Goal: Task Accomplishment & Management: Manage account settings

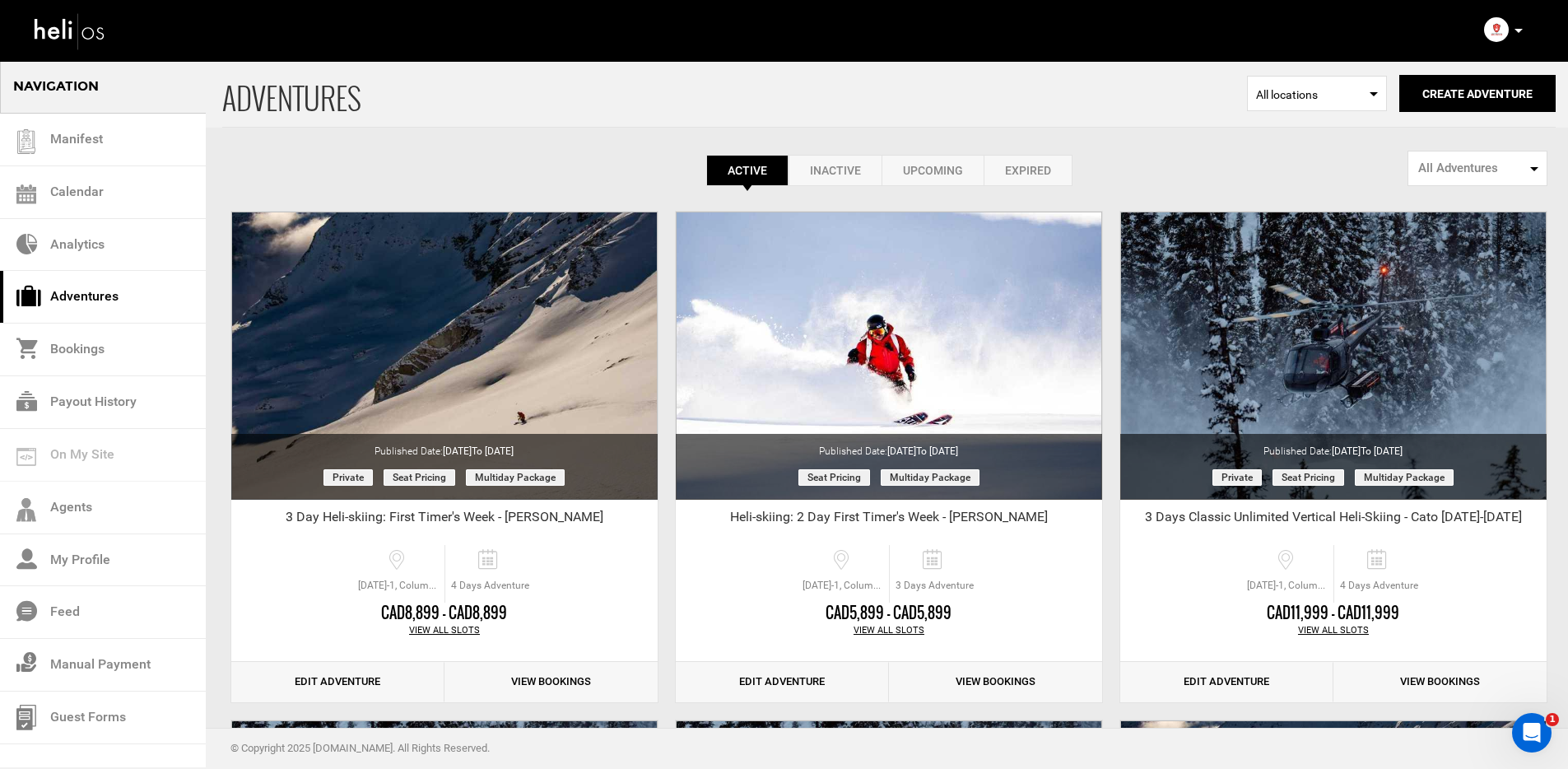
click at [1518, 29] on icon at bounding box center [1519, 31] width 9 height 4
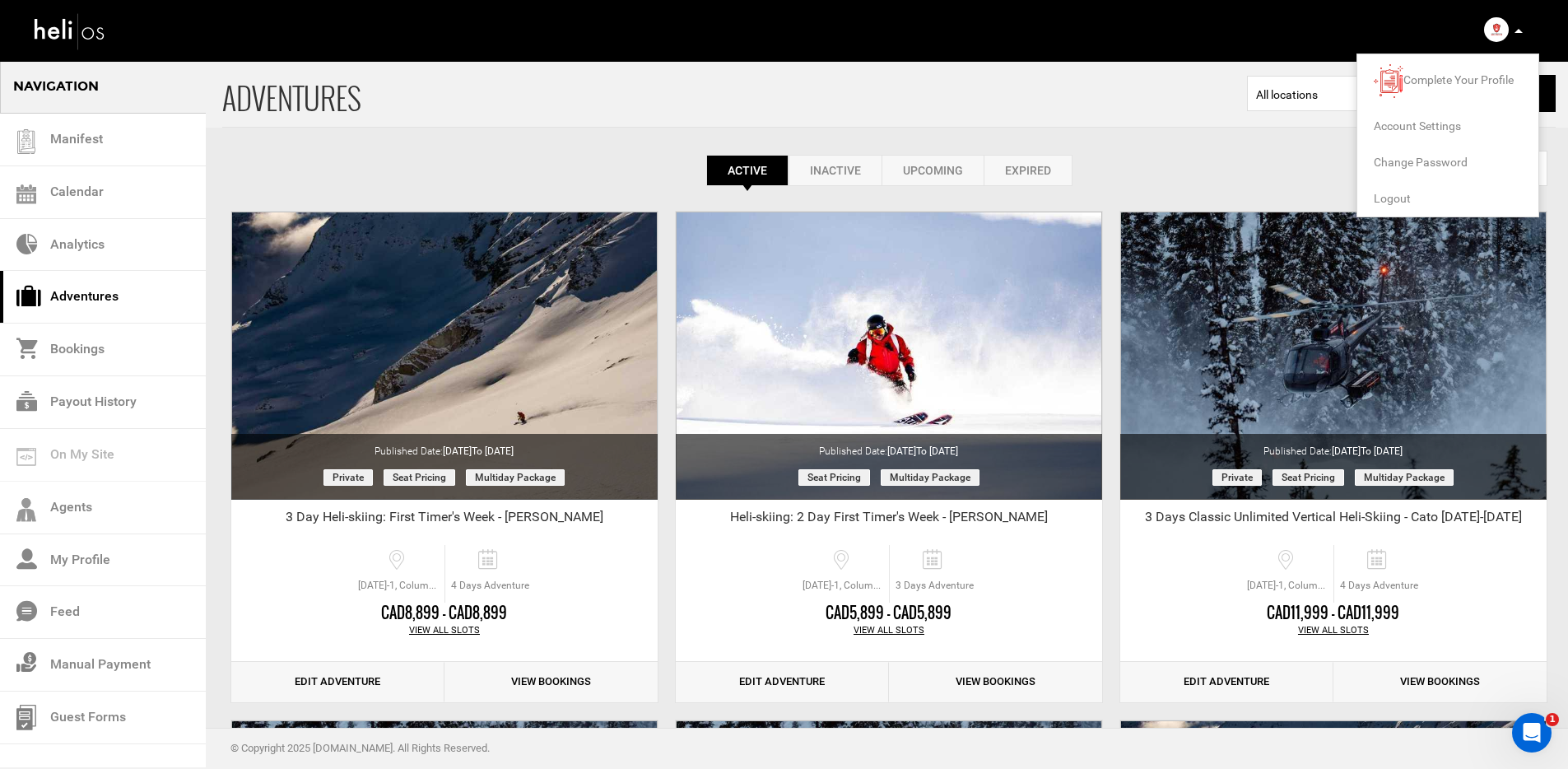
click at [1396, 200] on span "Logout" at bounding box center [1392, 198] width 37 height 14
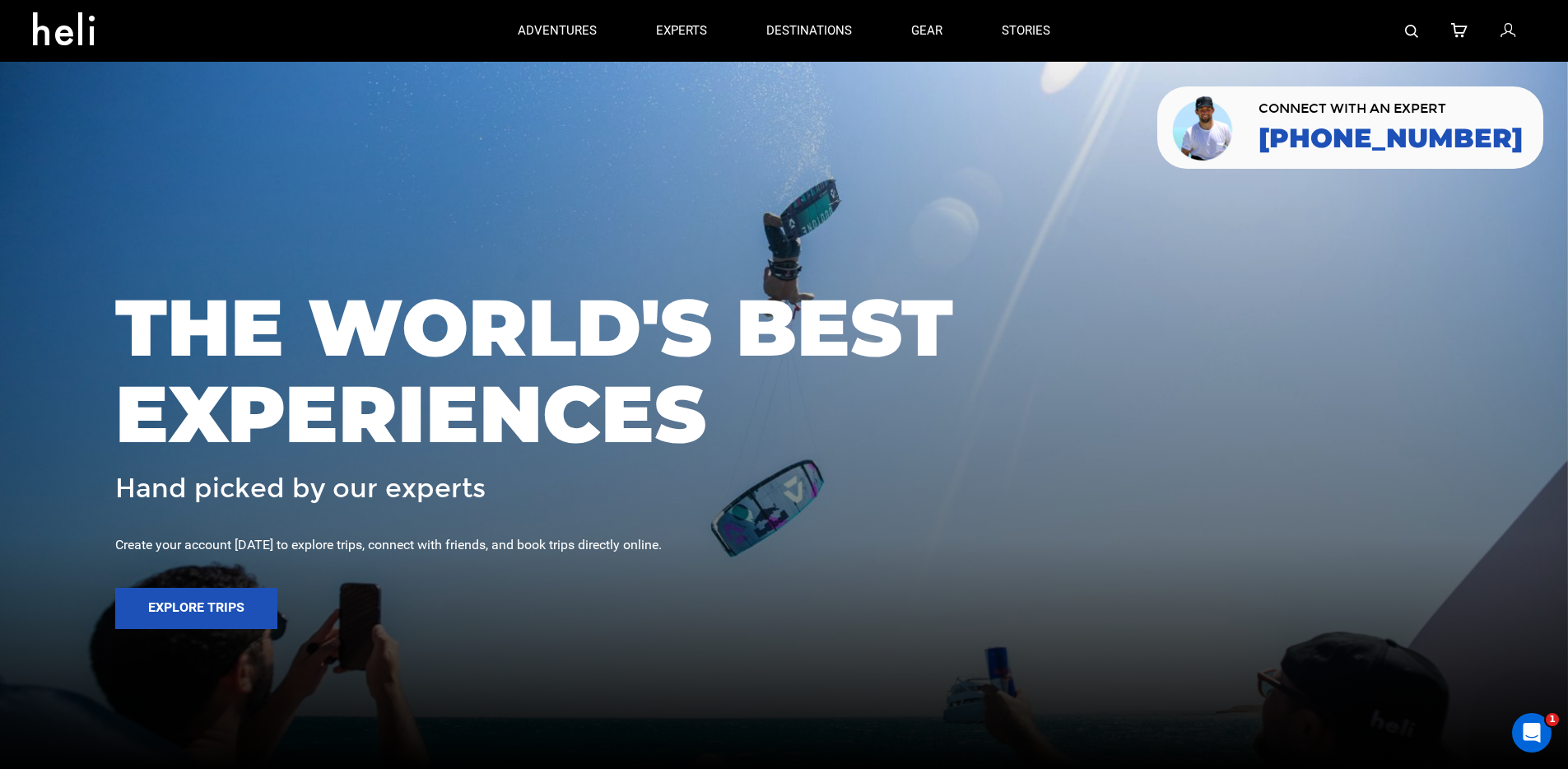
click at [1511, 25] on icon at bounding box center [1508, 31] width 15 height 21
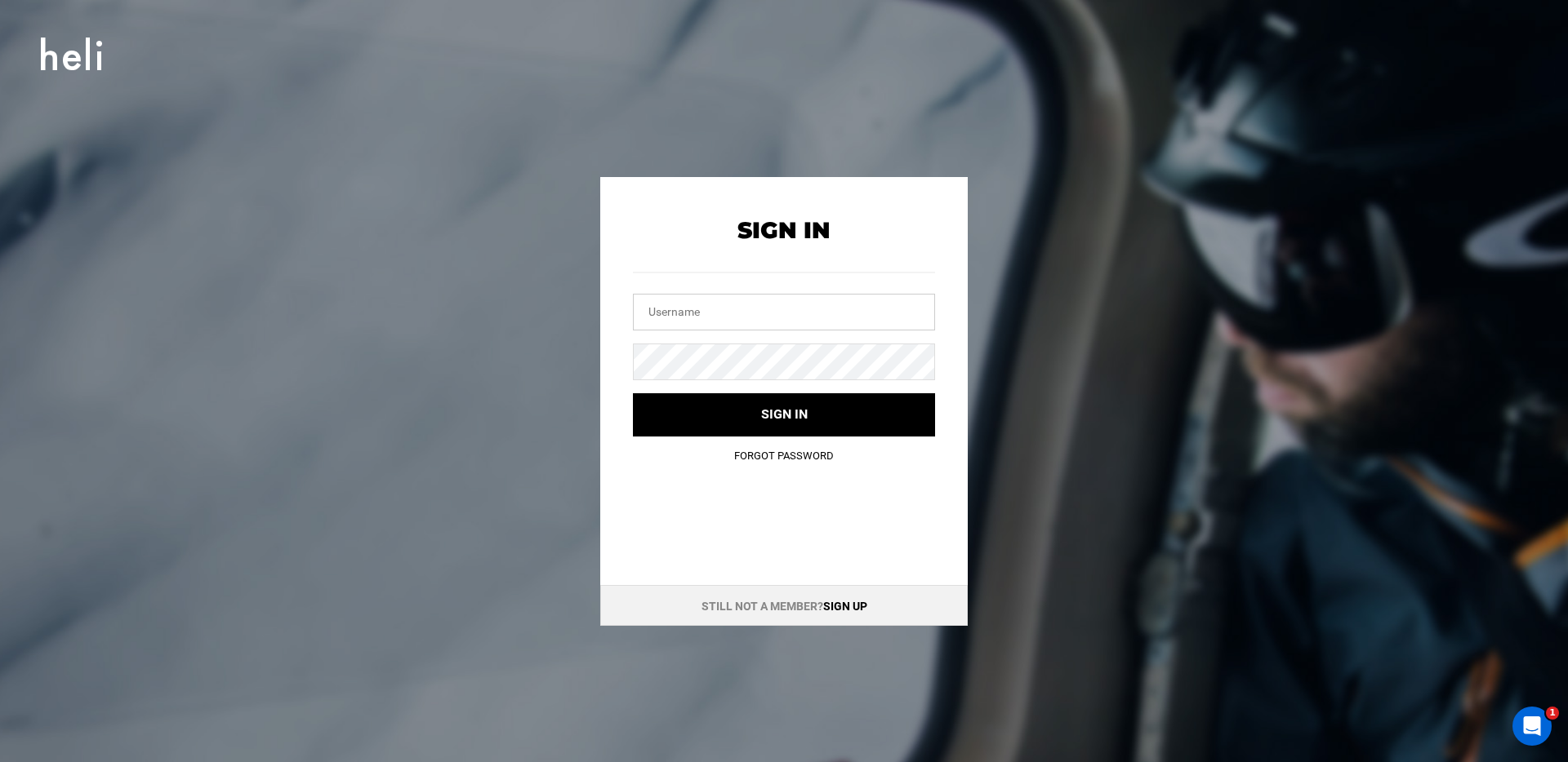
click at [829, 299] on input "text" at bounding box center [784, 312] width 302 height 36
click at [795, 322] on input "[EMAIL_ADDRESS][DOMAIN_NAME]" at bounding box center [784, 312] width 302 height 36
type input "[EMAIL_ADDRESS][DOMAIN_NAME]"
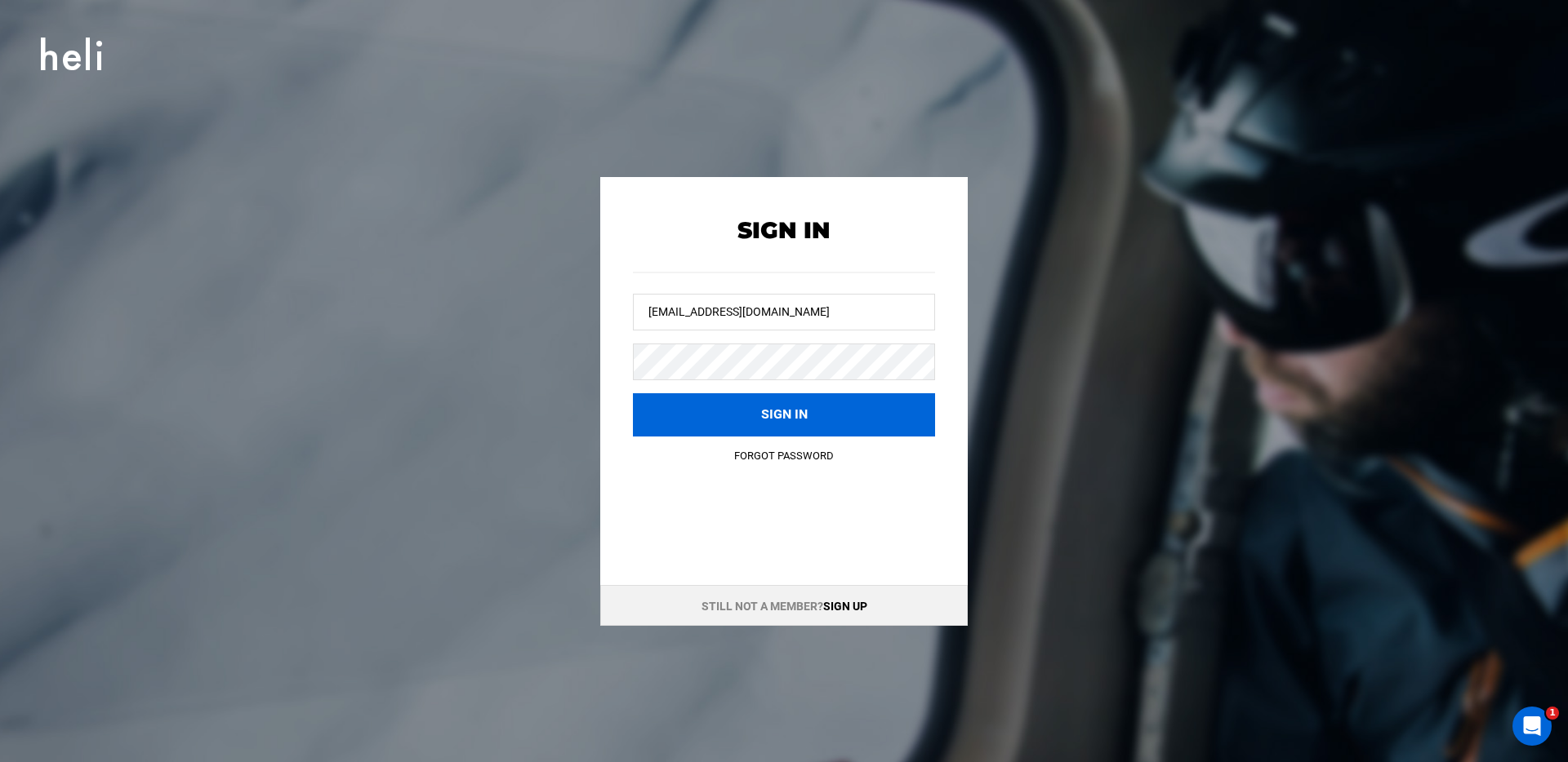
click at [848, 399] on button "Sign in" at bounding box center [784, 414] width 302 height 43
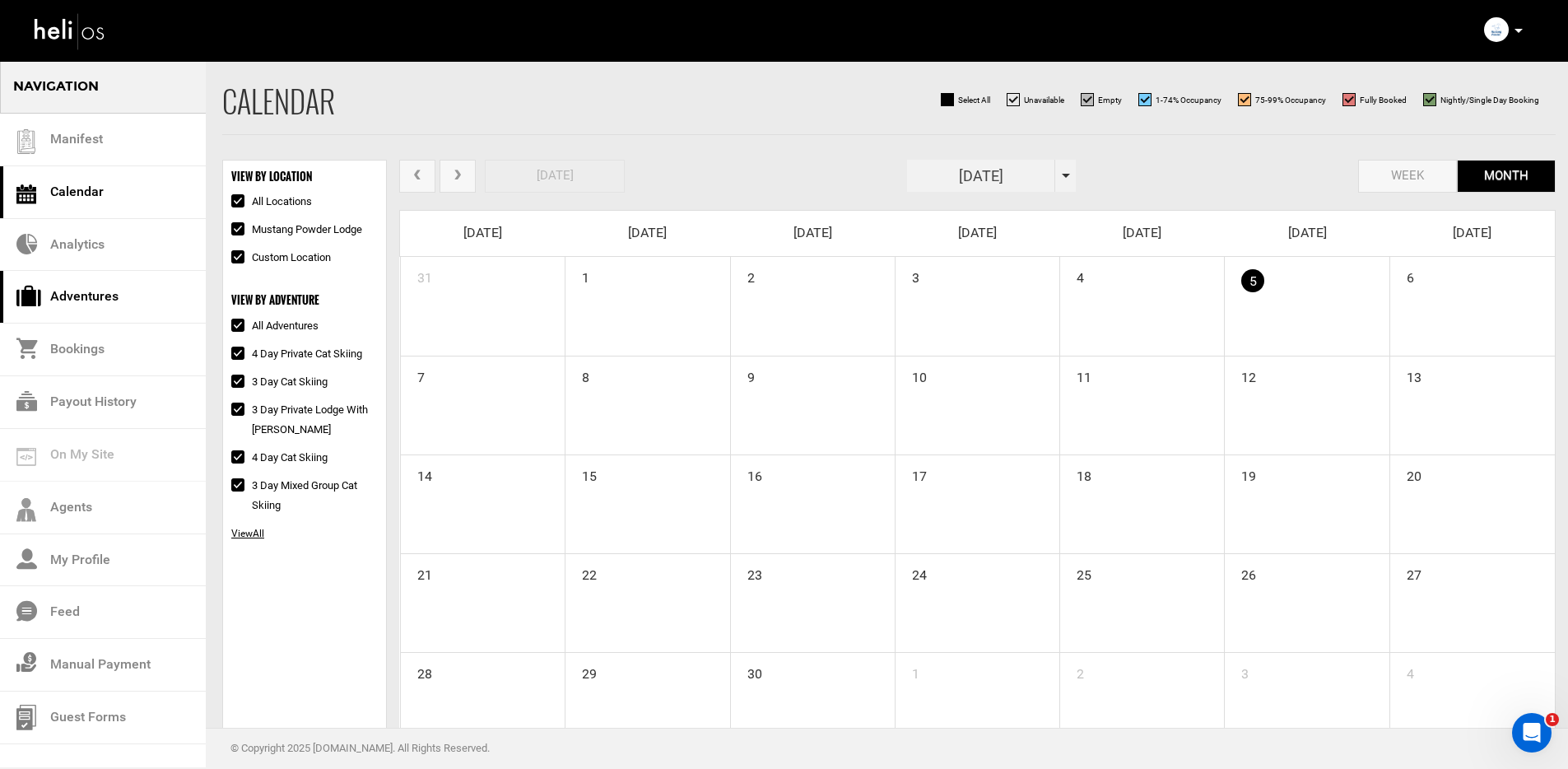
click at [165, 307] on link "Adventures" at bounding box center [102, 297] width 206 height 53
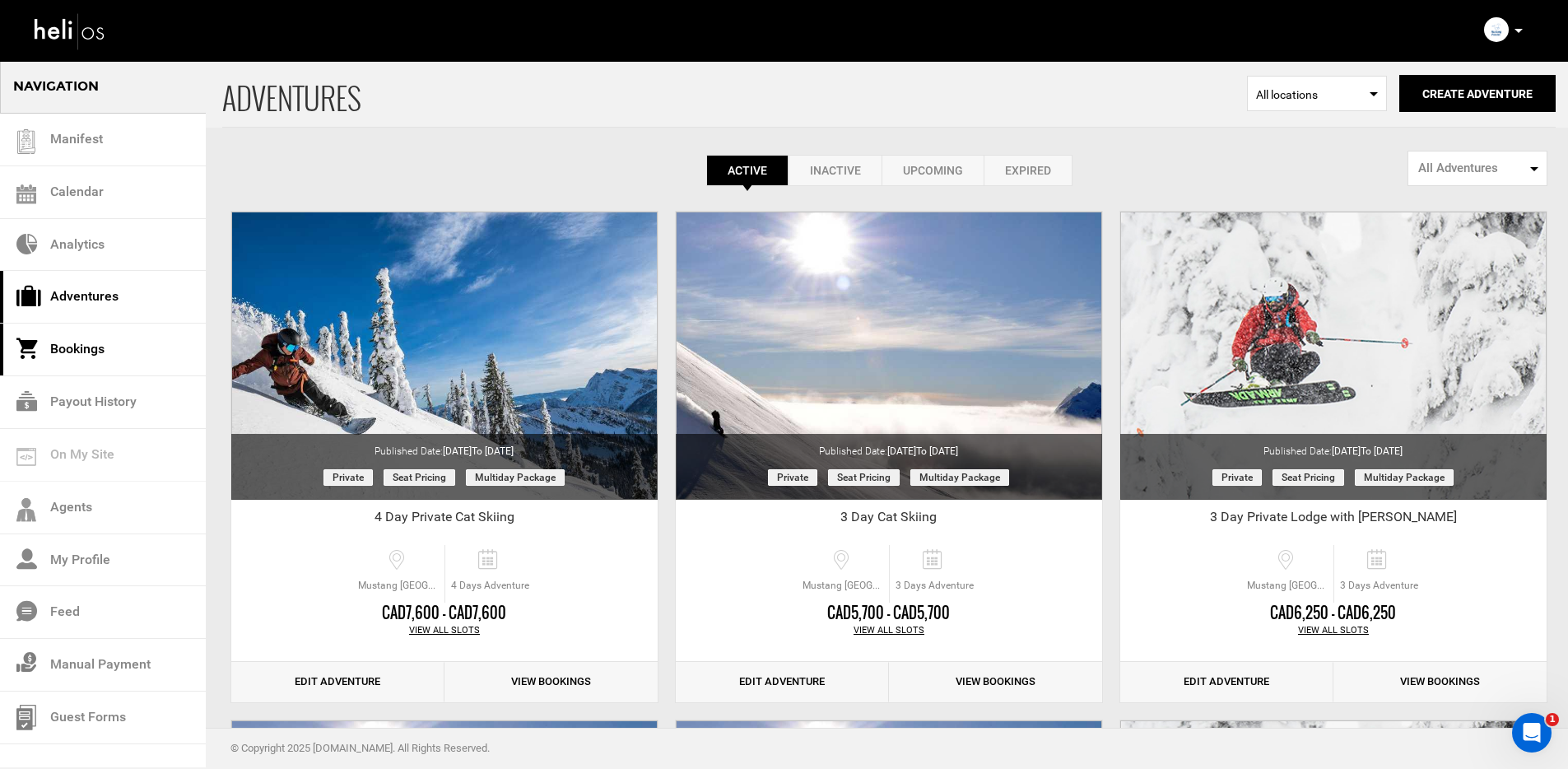
click at [133, 336] on link "Bookings" at bounding box center [102, 350] width 206 height 53
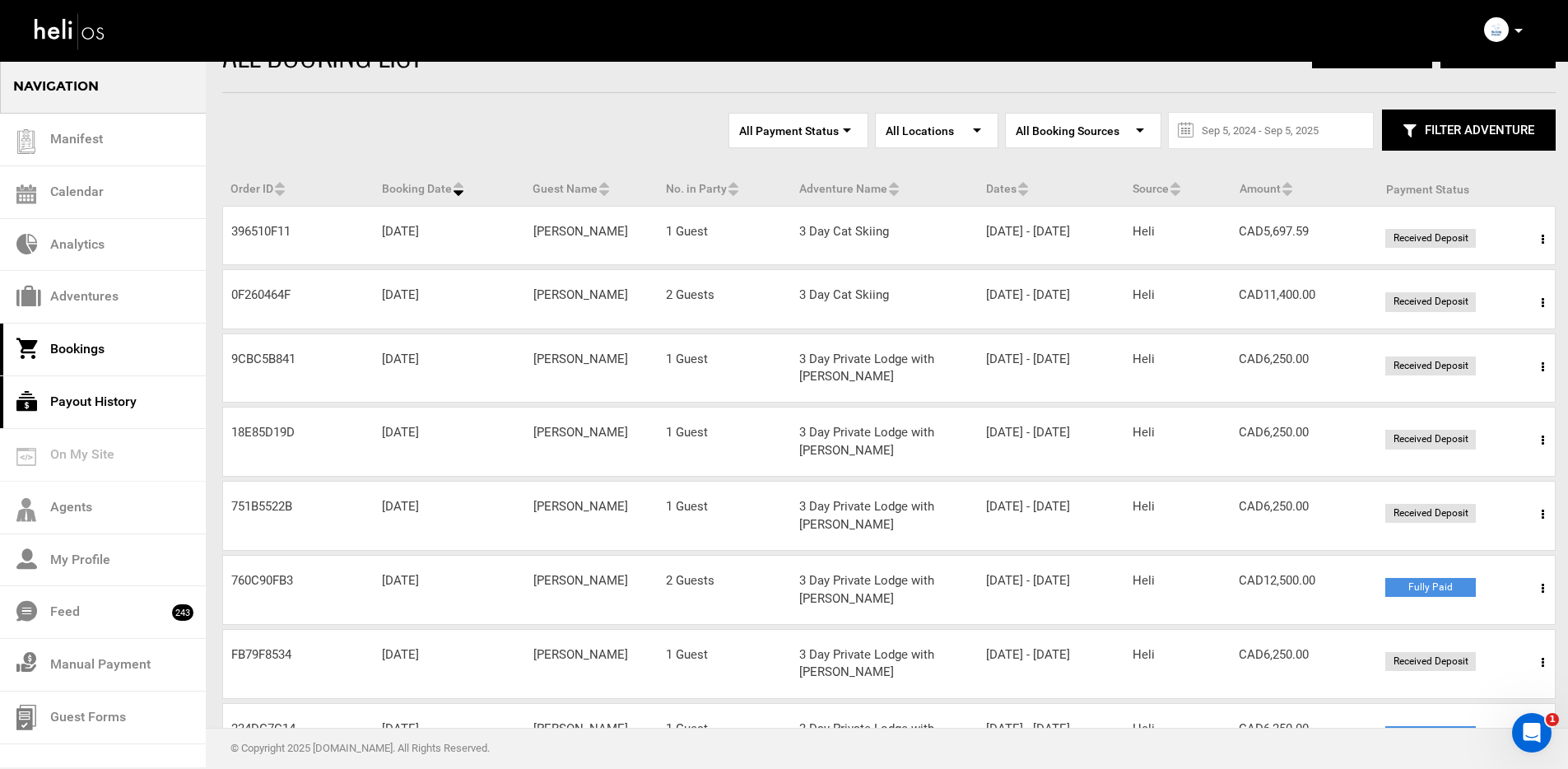
scroll to position [44, 0]
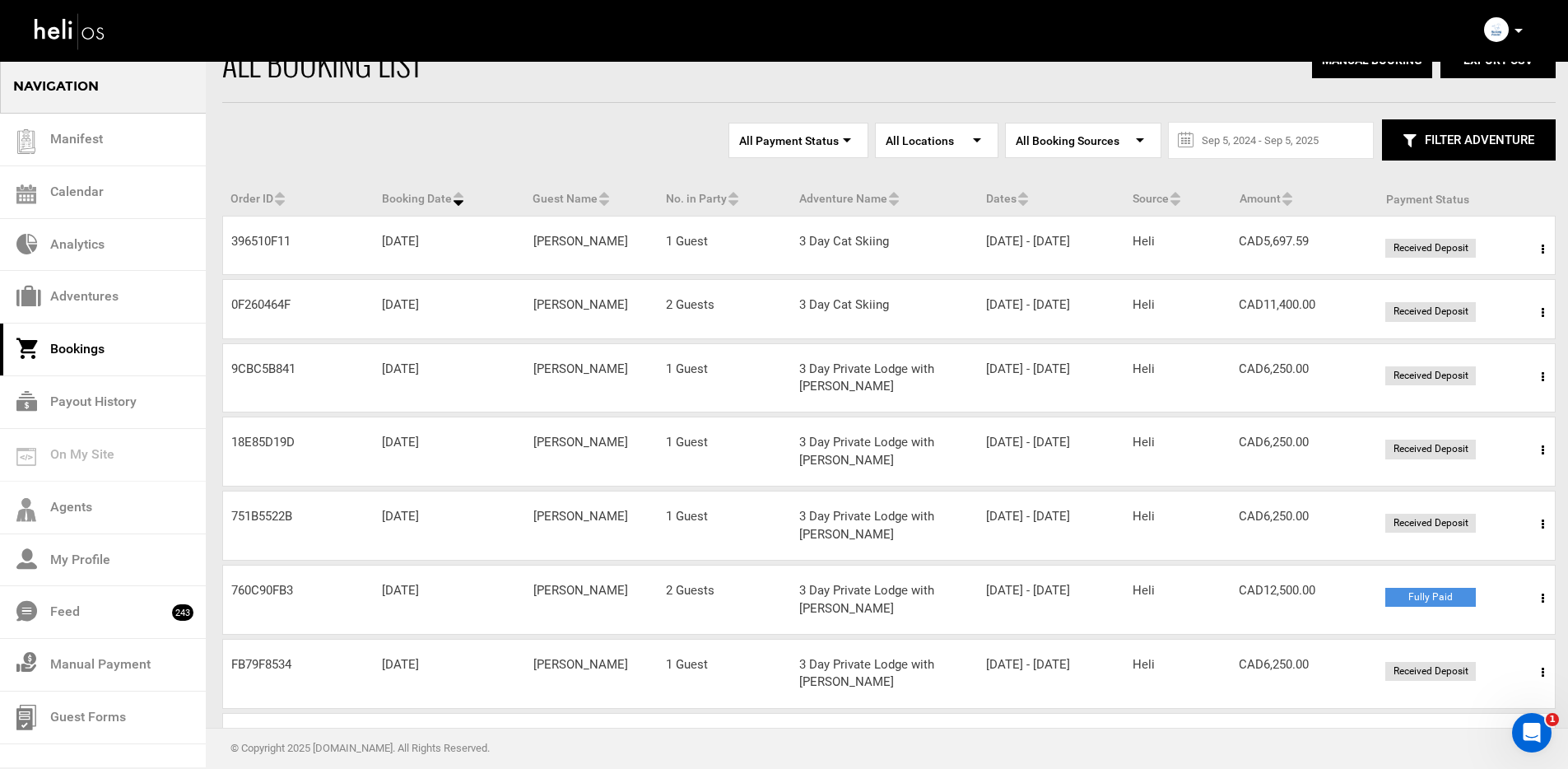
click at [1543, 319] on icon at bounding box center [1543, 313] width 3 height 12
click at [1496, 366] on link "View Details" at bounding box center [1482, 363] width 163 height 42
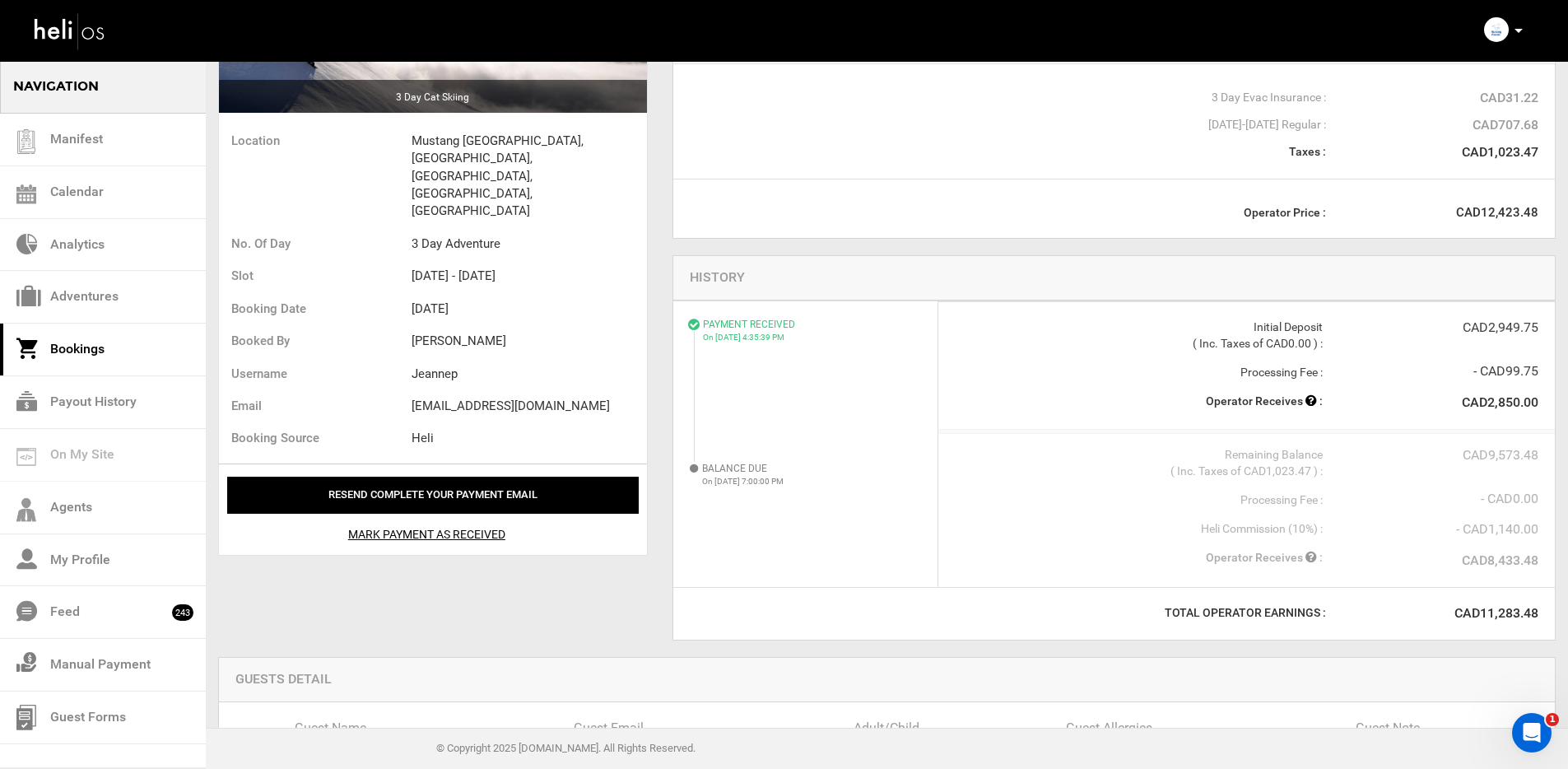
scroll to position [380, 0]
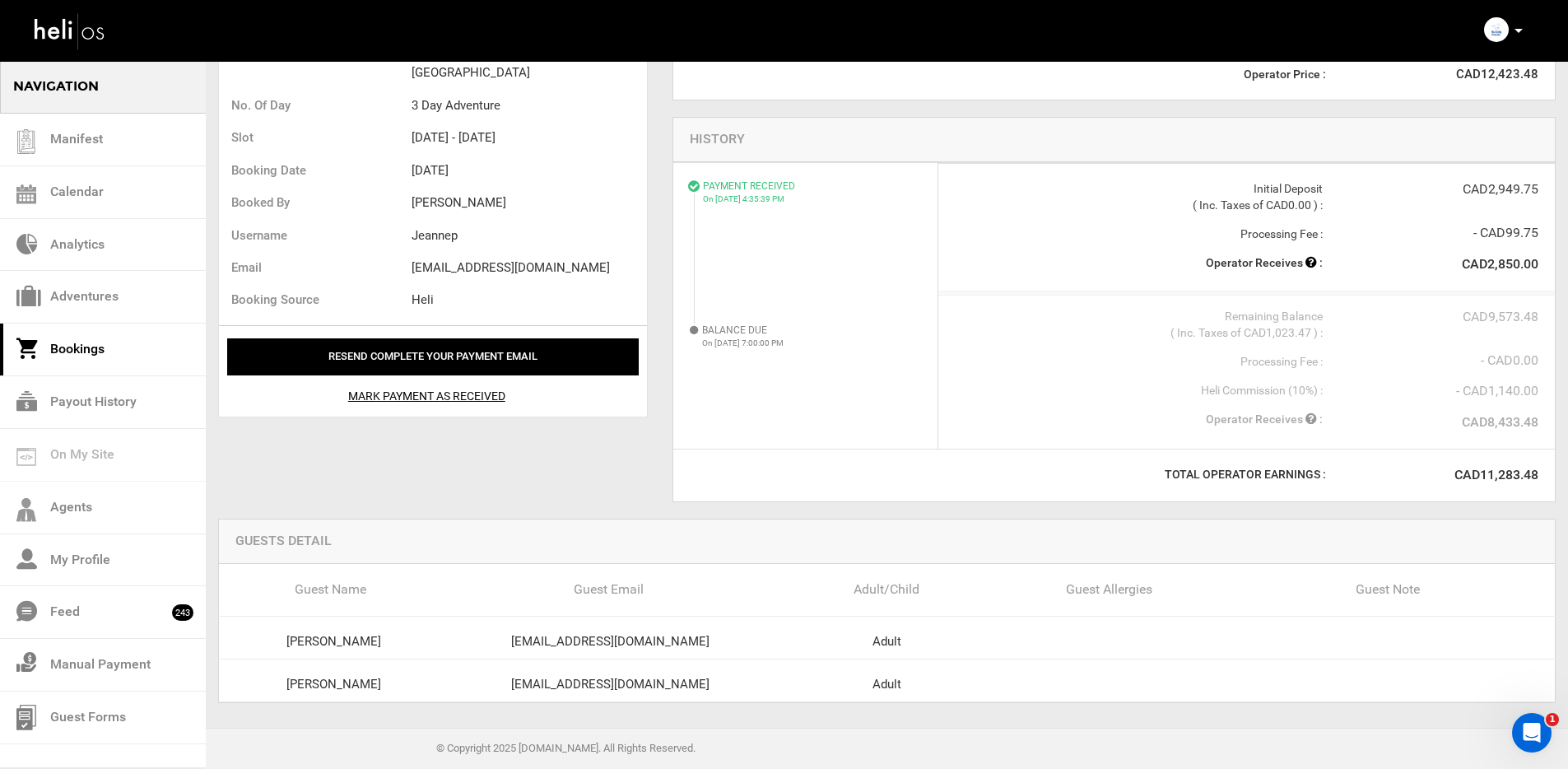
drag, startPoint x: 522, startPoint y: 688, endPoint x: 701, endPoint y: 689, distance: 179.0
click at [701, 689] on div "[EMAIL_ADDRESS][DOMAIN_NAME]" at bounding box center [610, 685] width 332 height 17
copy div "[EMAIL_ADDRESS][DOMAIN_NAME]"
drag, startPoint x: 543, startPoint y: 641, endPoint x: 691, endPoint y: 637, distance: 148.1
click at [691, 637] on div "[EMAIL_ADDRESS][DOMAIN_NAME]" at bounding box center [610, 642] width 332 height 17
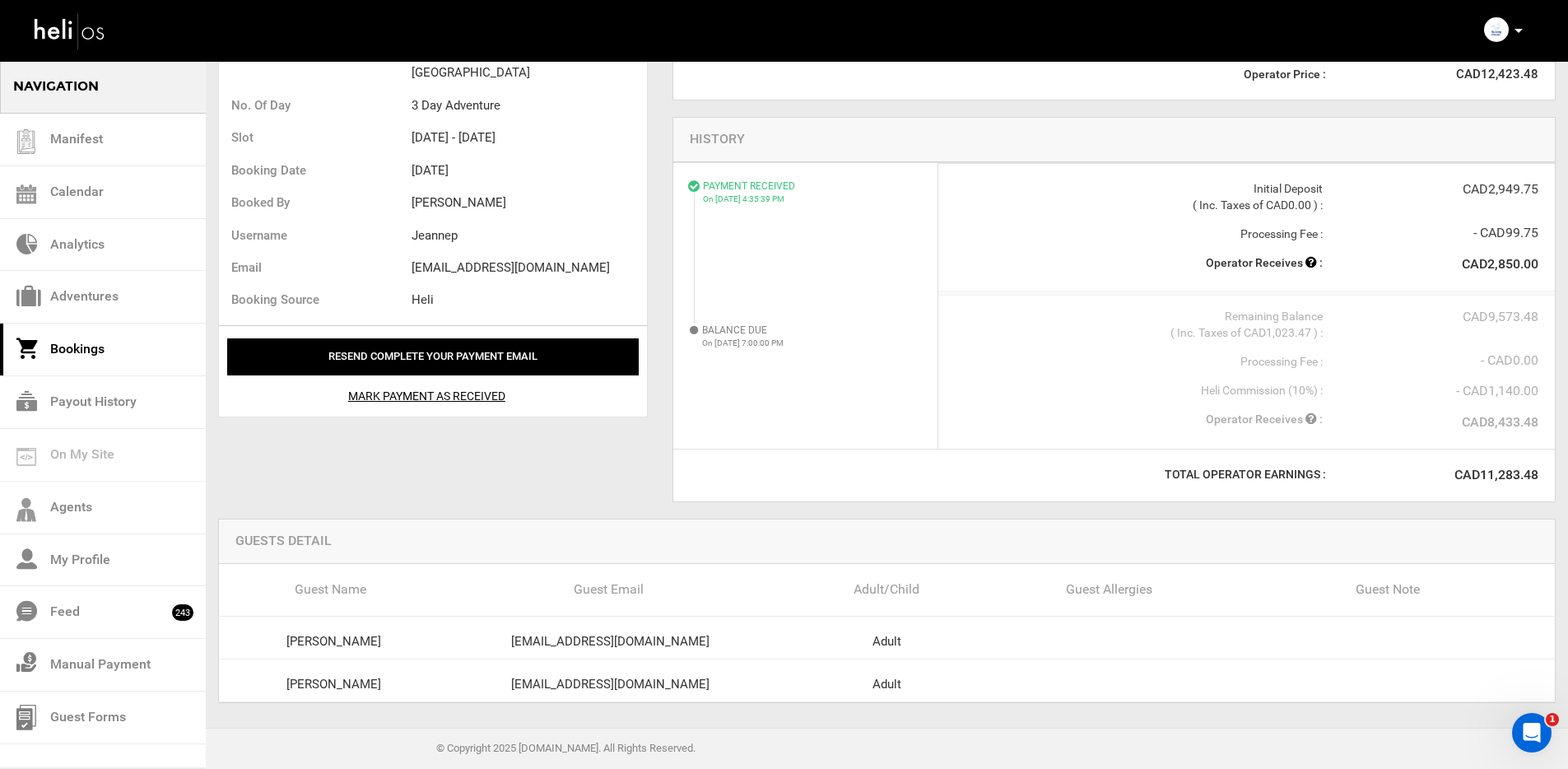
copy div "[EMAIL_ADDRESS][DOMAIN_NAME]"
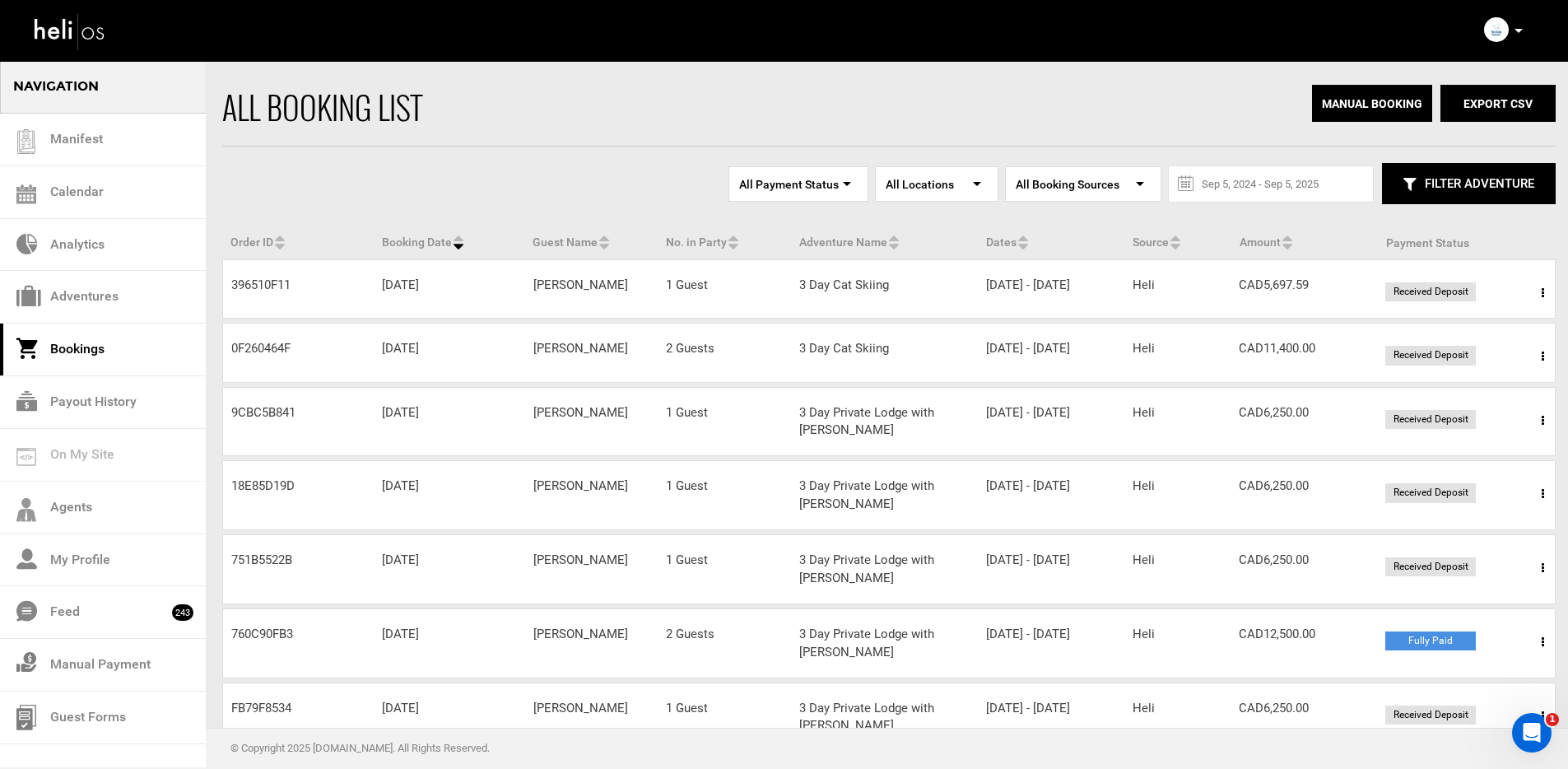
scroll to position [11, 0]
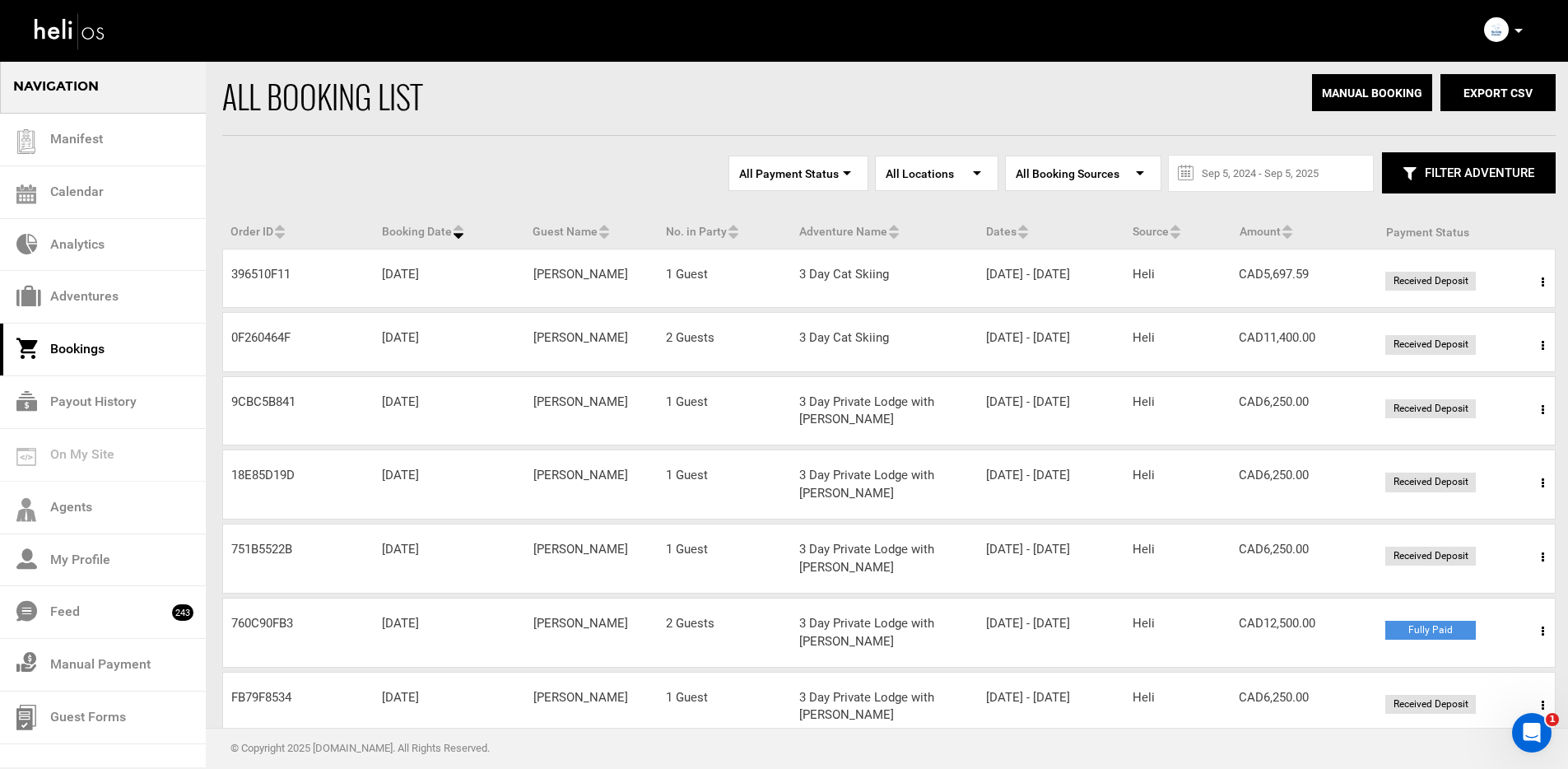
click at [1534, 283] on span at bounding box center [1543, 282] width 20 height 42
click at [1501, 336] on link "View Details" at bounding box center [1482, 333] width 163 height 42
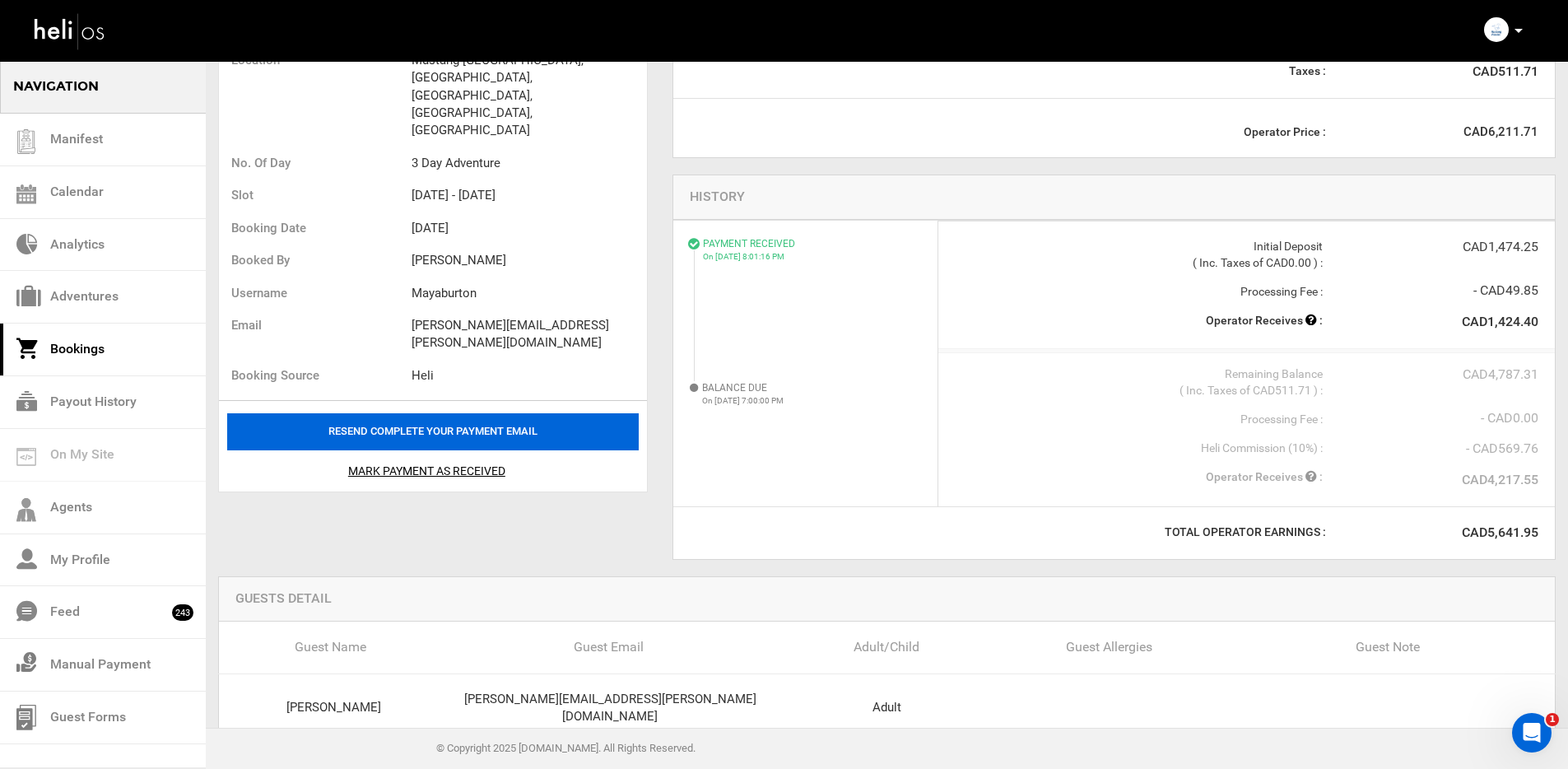
scroll to position [363, 0]
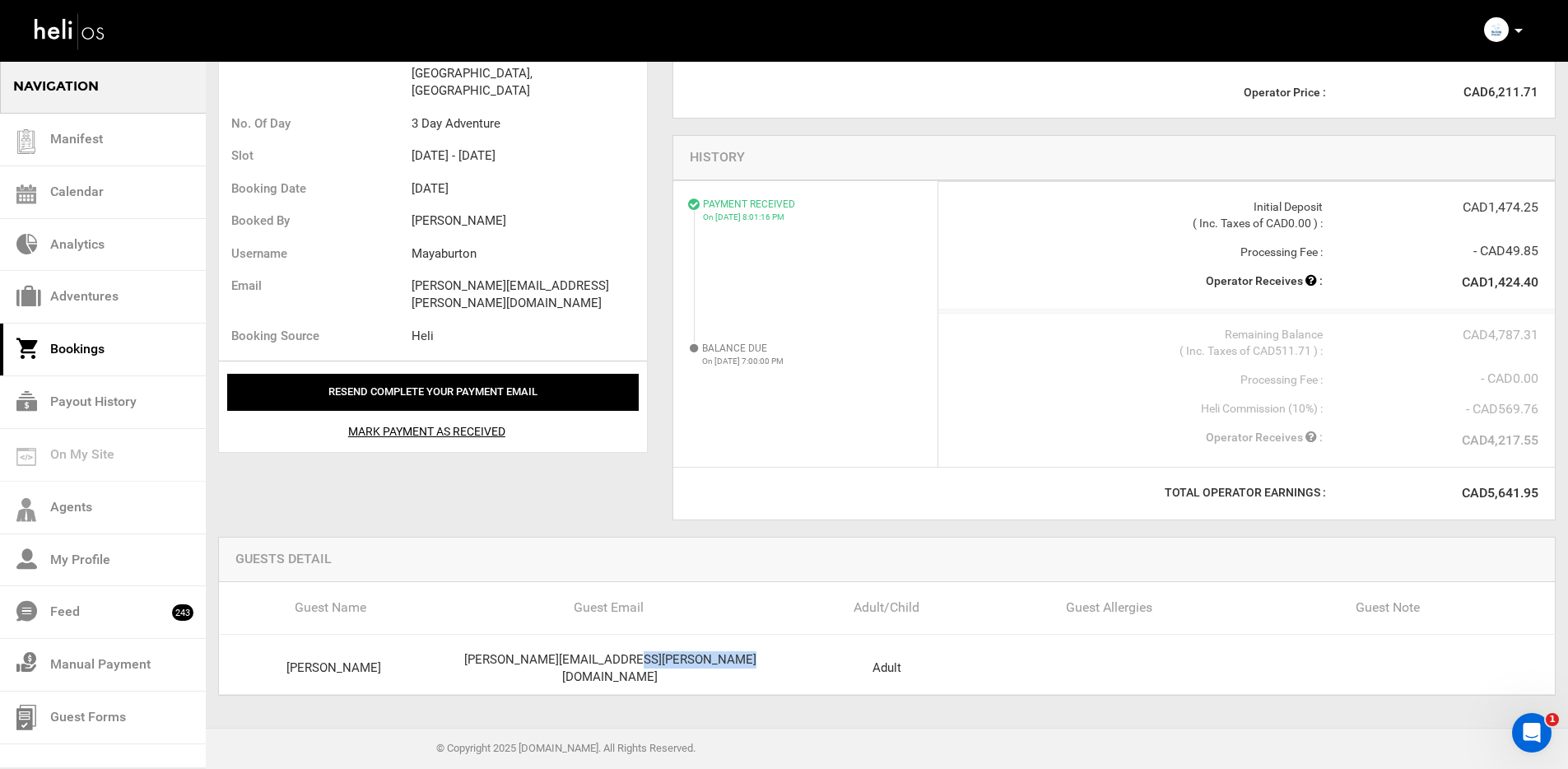
drag, startPoint x: 560, startPoint y: 665, endPoint x: 693, endPoint y: 655, distance: 133.4
click at [691, 662] on div "[PERSON_NAME][EMAIL_ADDRESS][PERSON_NAME][DOMAIN_NAME]" at bounding box center [610, 669] width 332 height 36
copy div "[PERSON_NAME][EMAIL_ADDRESS][PERSON_NAME][DOMAIN_NAME]"
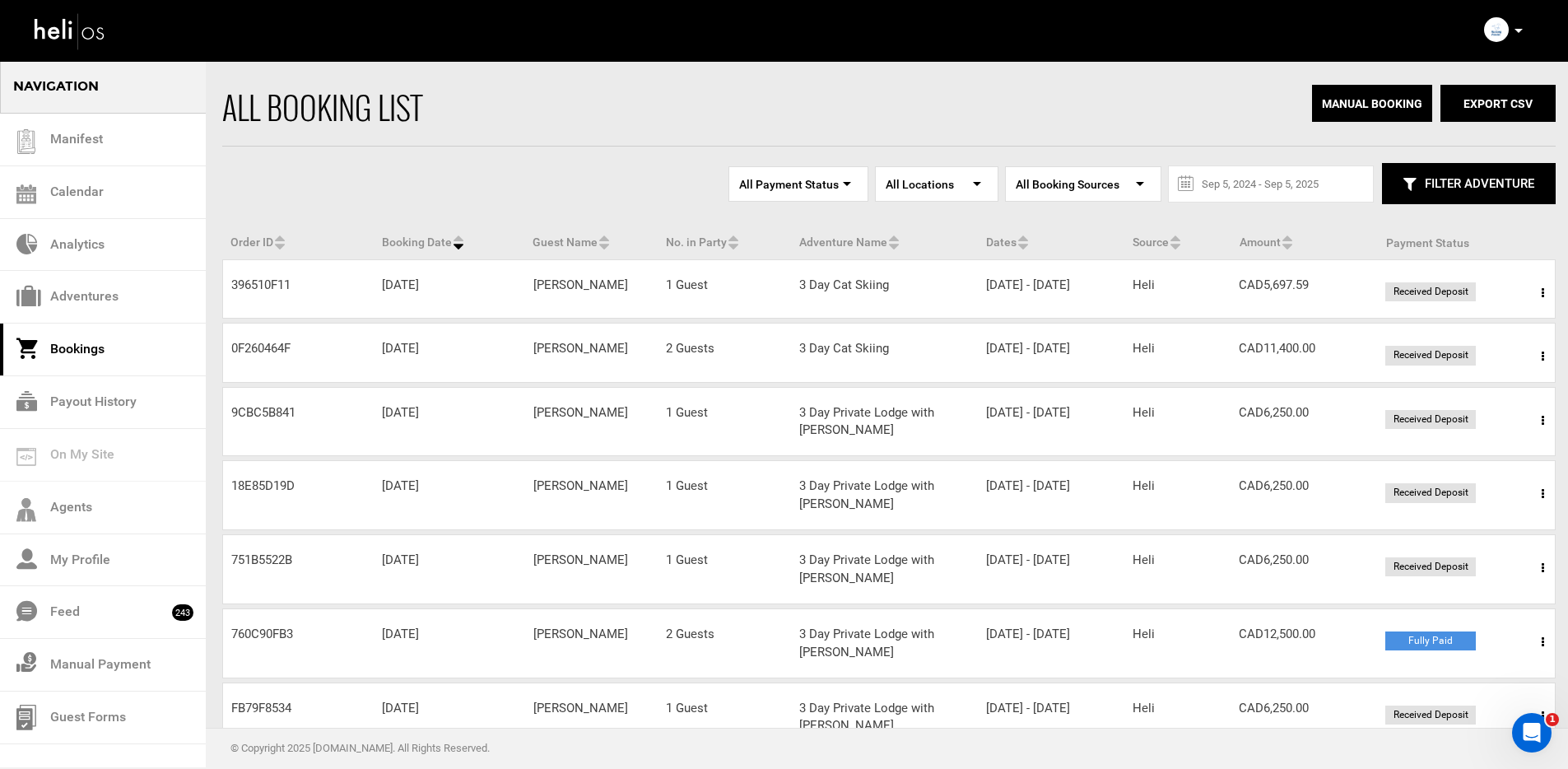
scroll to position [21, 0]
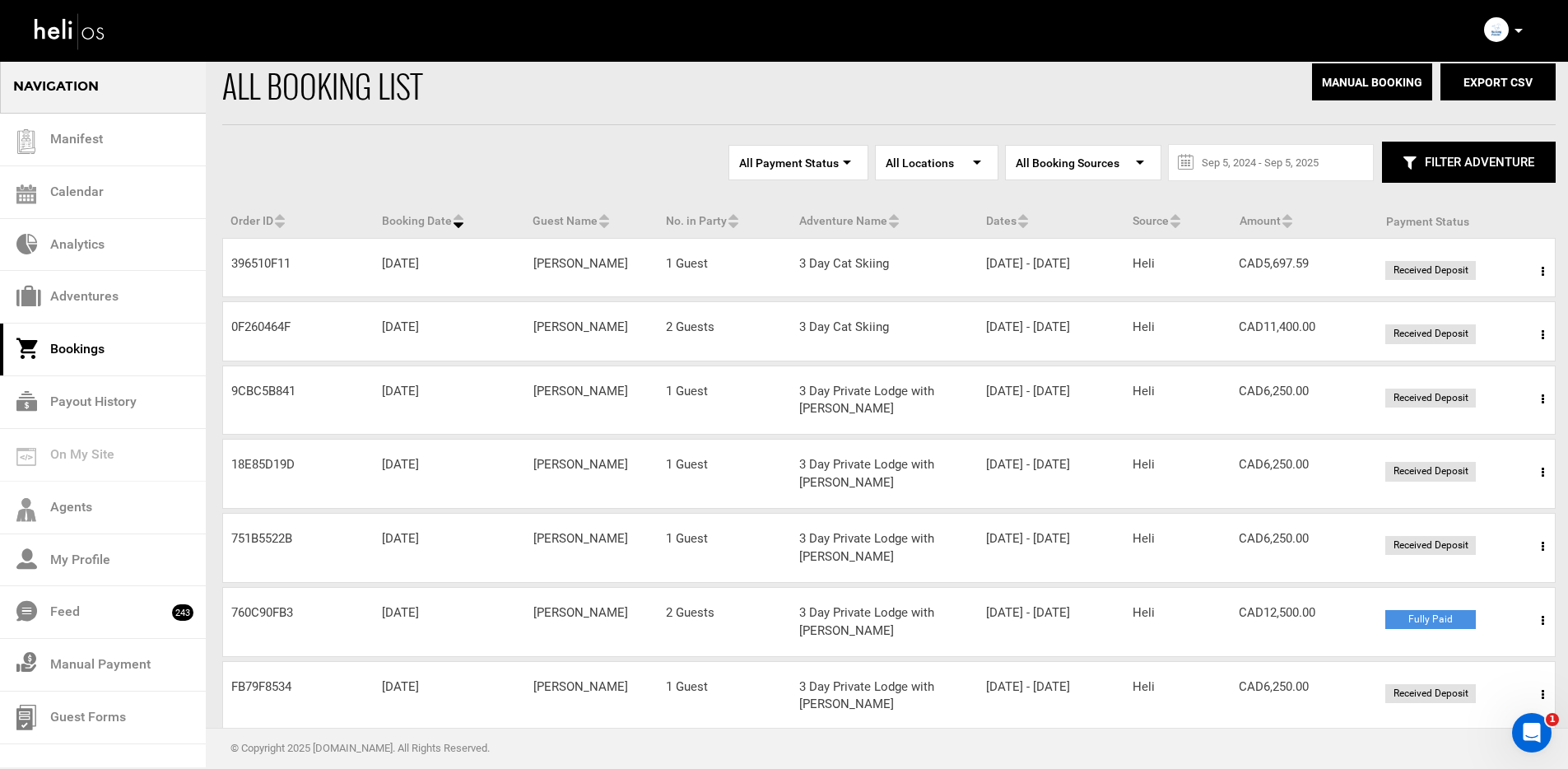
click at [1543, 405] on icon at bounding box center [1543, 399] width 3 height 12
click at [1483, 468] on link "View Details" at bounding box center [1482, 450] width 163 height 42
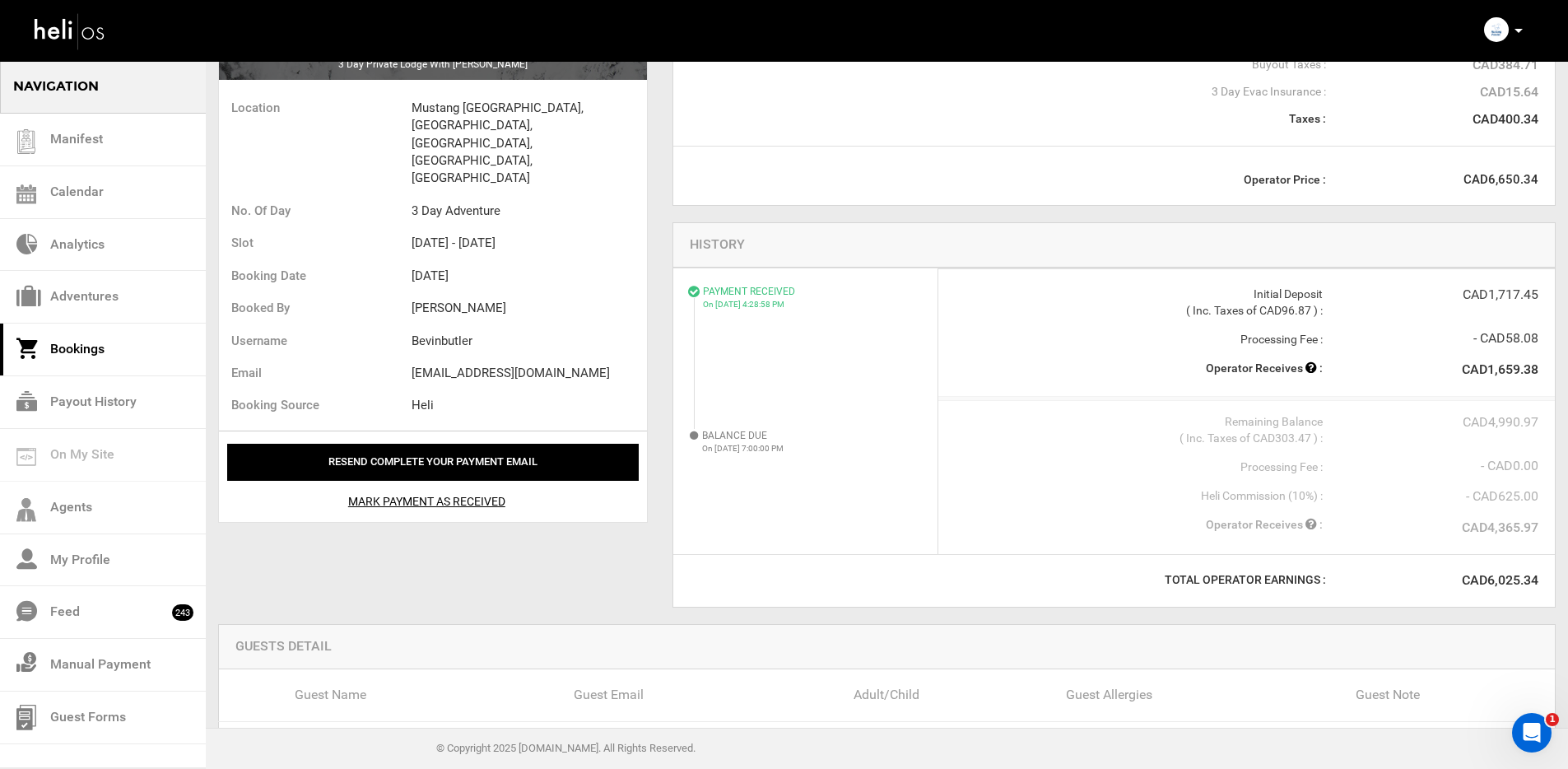
scroll to position [363, 0]
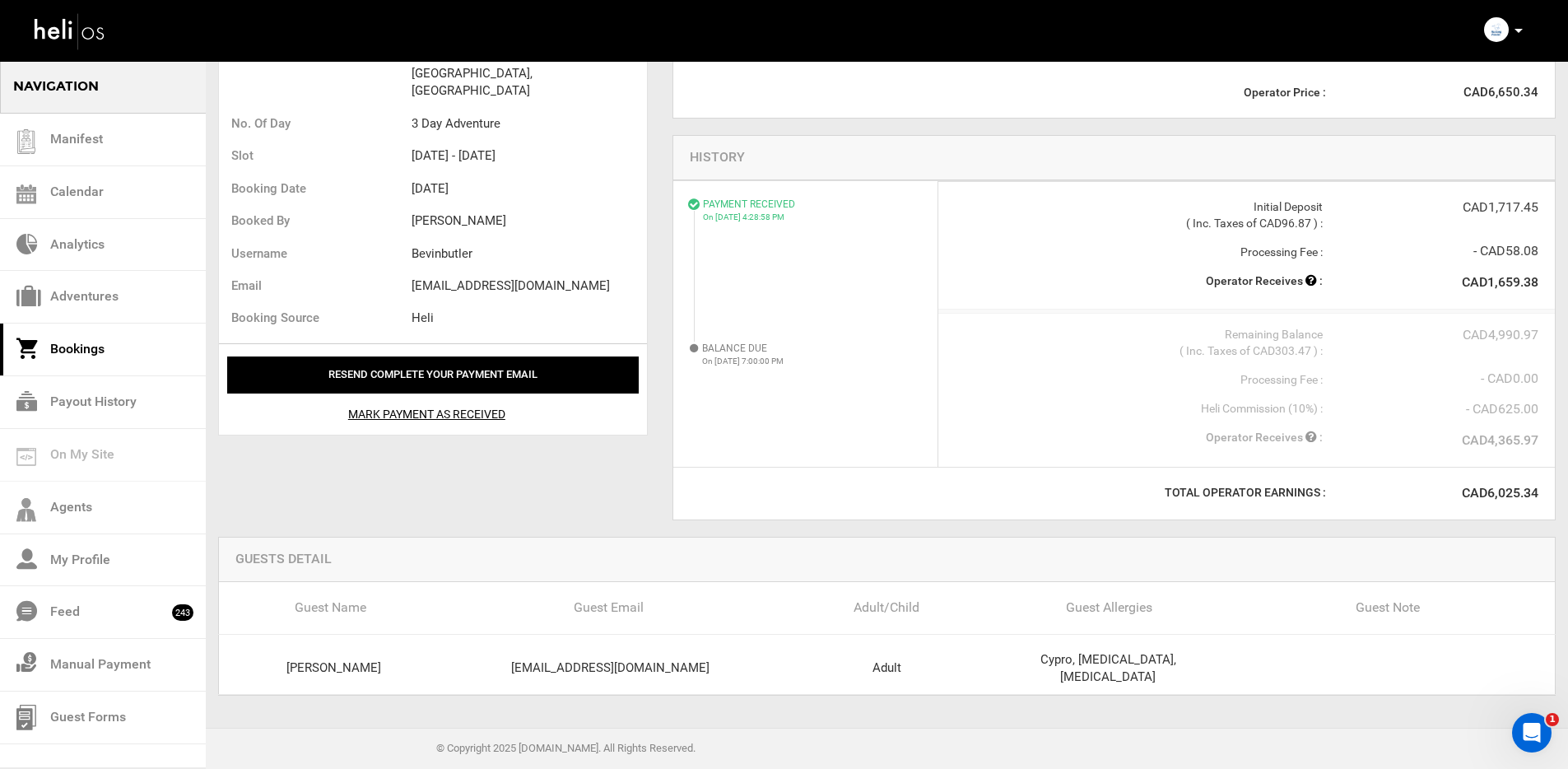
drag, startPoint x: 529, startPoint y: 665, endPoint x: 707, endPoint y: 652, distance: 178.5
click at [707, 660] on div "[EMAIL_ADDRESS][DOMAIN_NAME]" at bounding box center [610, 668] width 332 height 17
copy div "[EMAIL_ADDRESS][DOMAIN_NAME]"
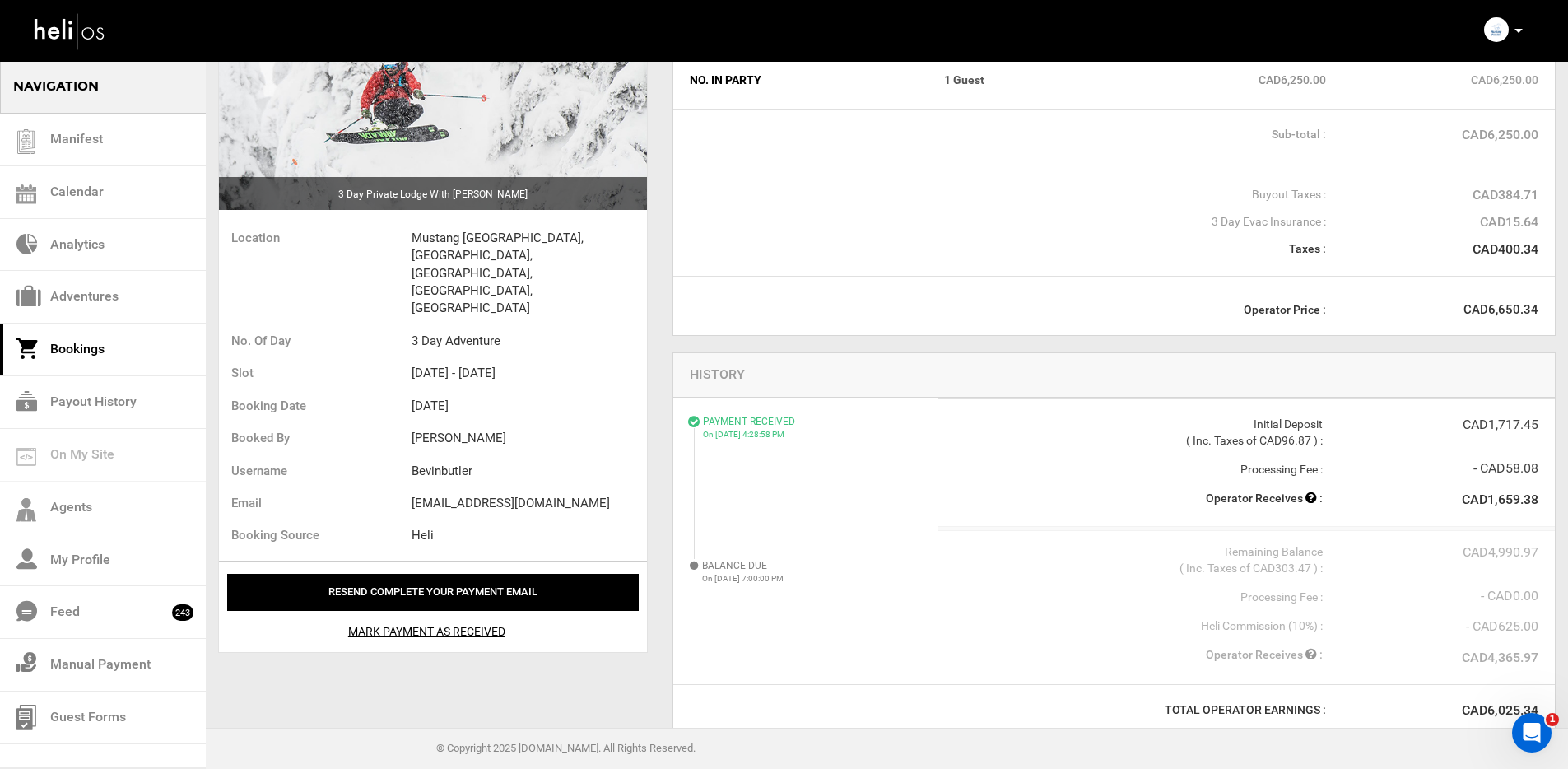
scroll to position [80, 0]
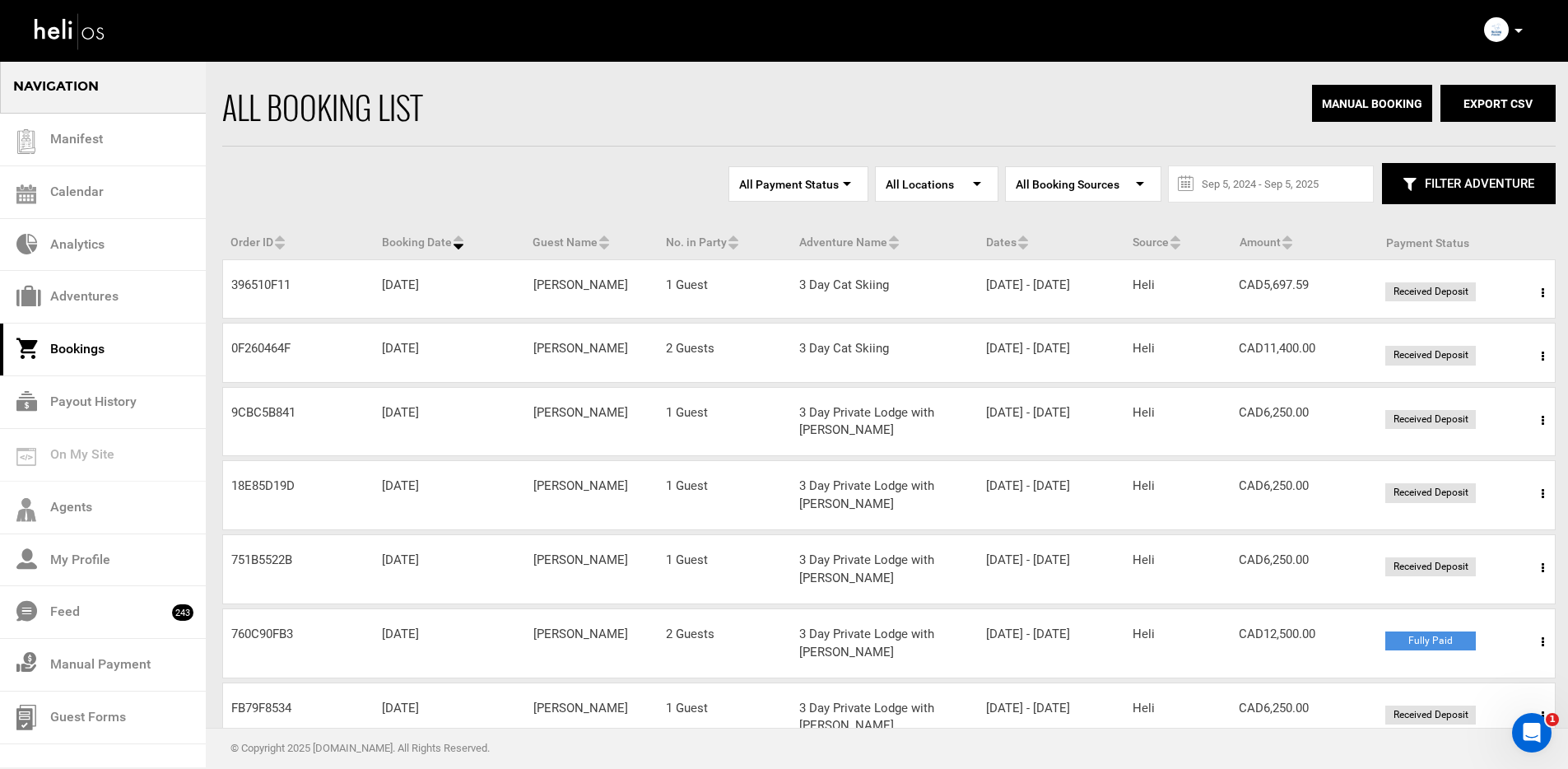
click at [1544, 291] on icon at bounding box center [1543, 293] width 3 height 12
click at [1482, 351] on link "View Details" at bounding box center [1482, 343] width 163 height 42
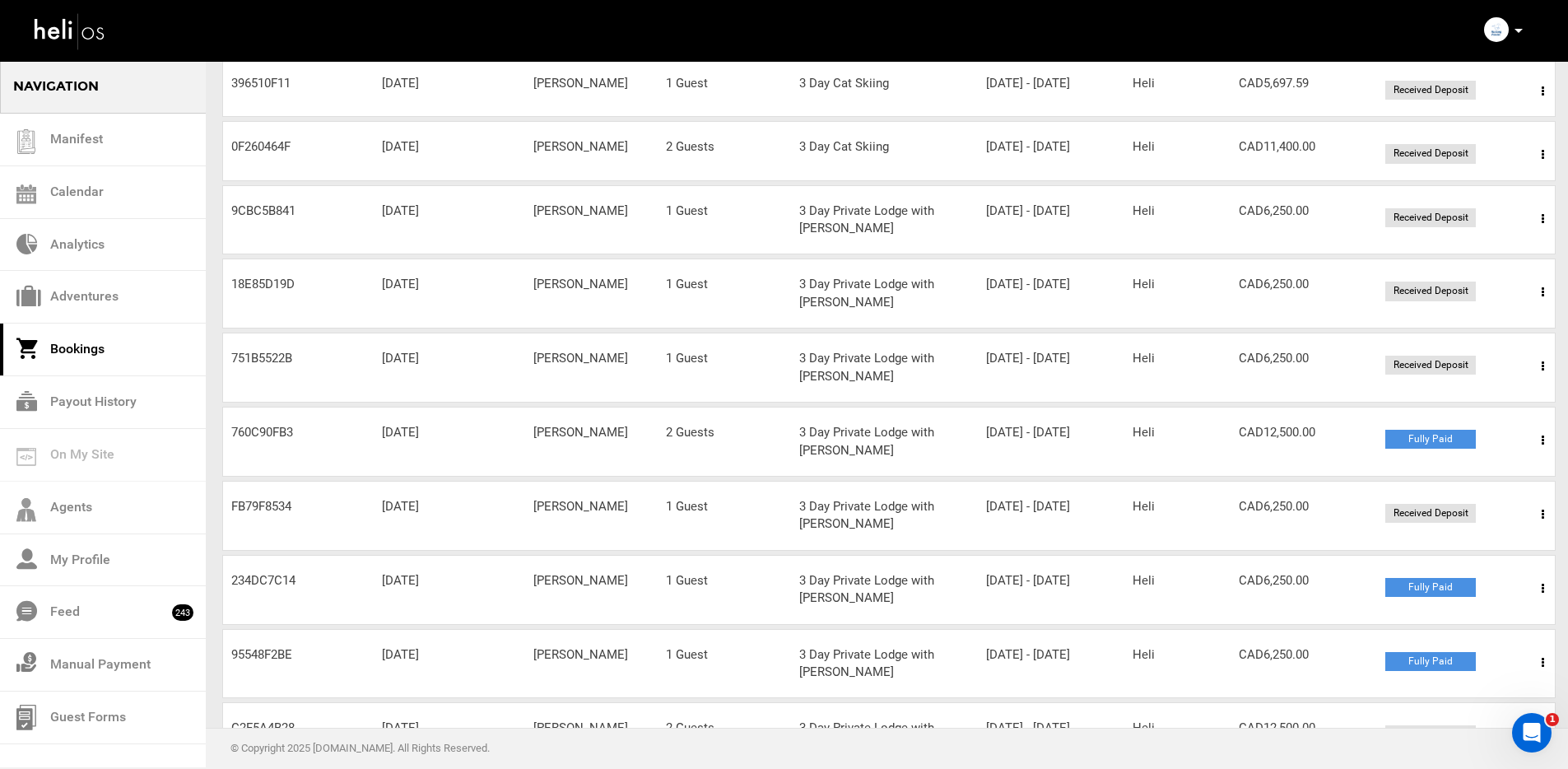
scroll to position [339, 0]
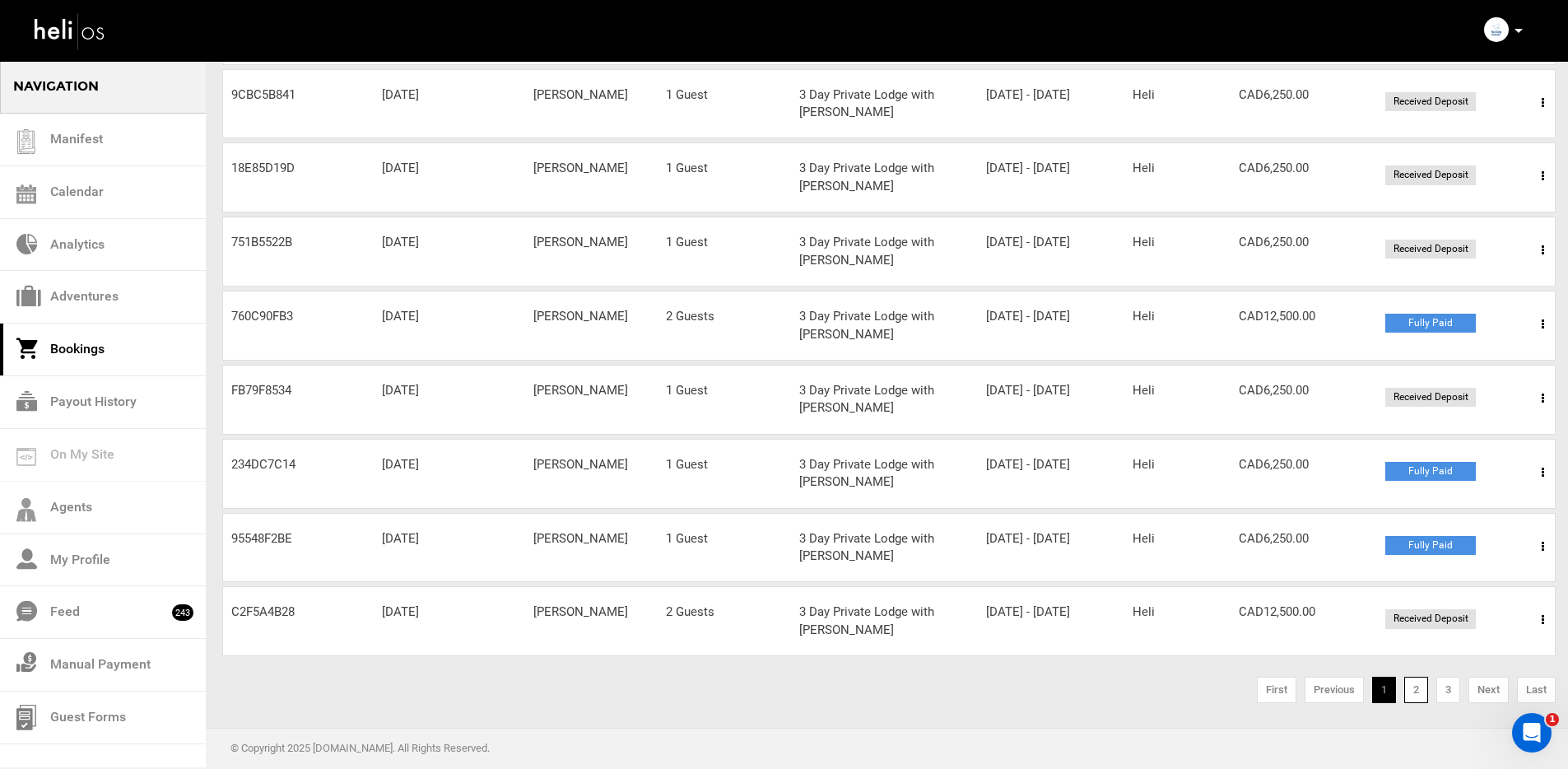
click at [1420, 696] on link "2" at bounding box center [1416, 690] width 24 height 26
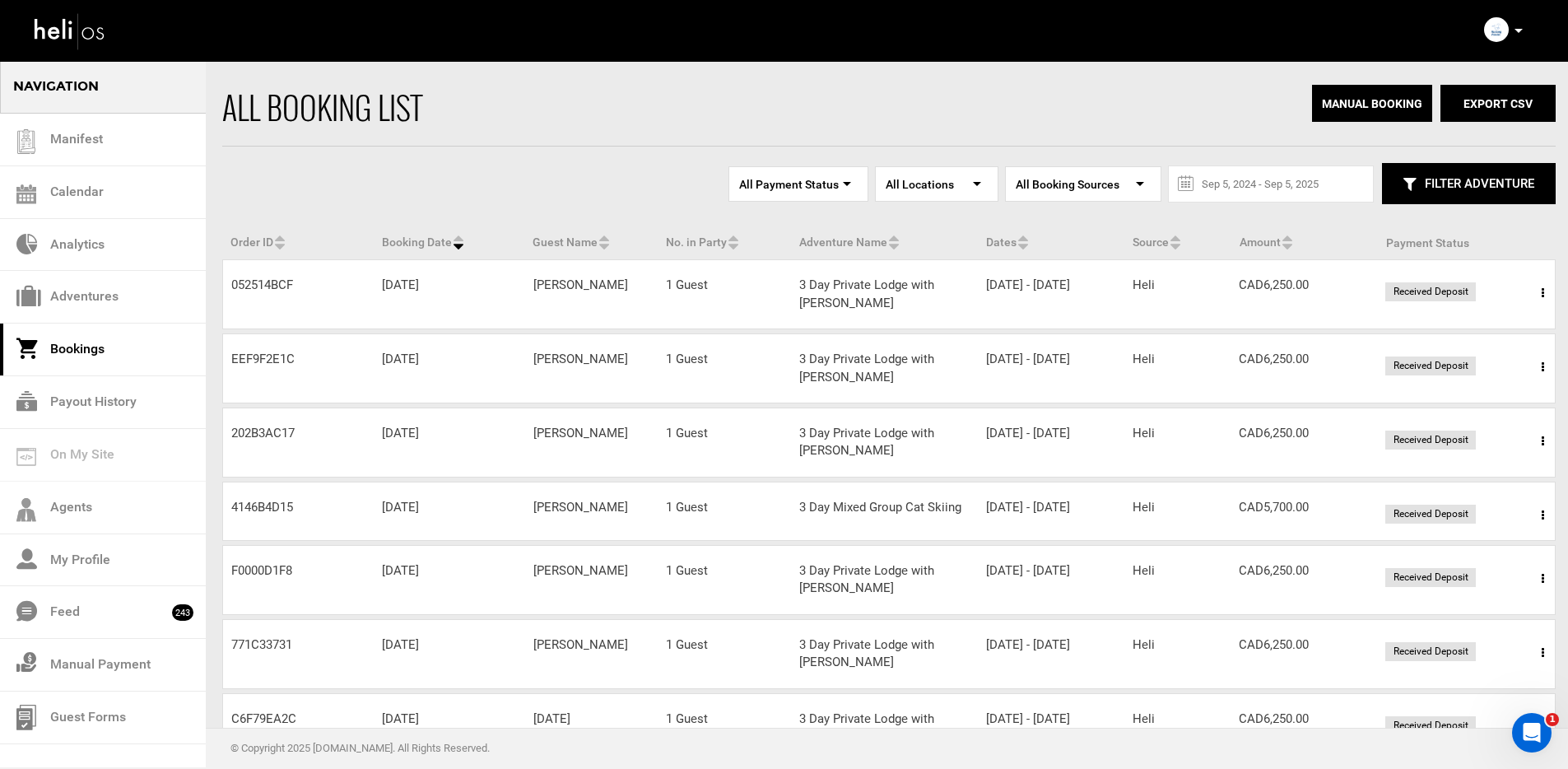
scroll to position [339, 0]
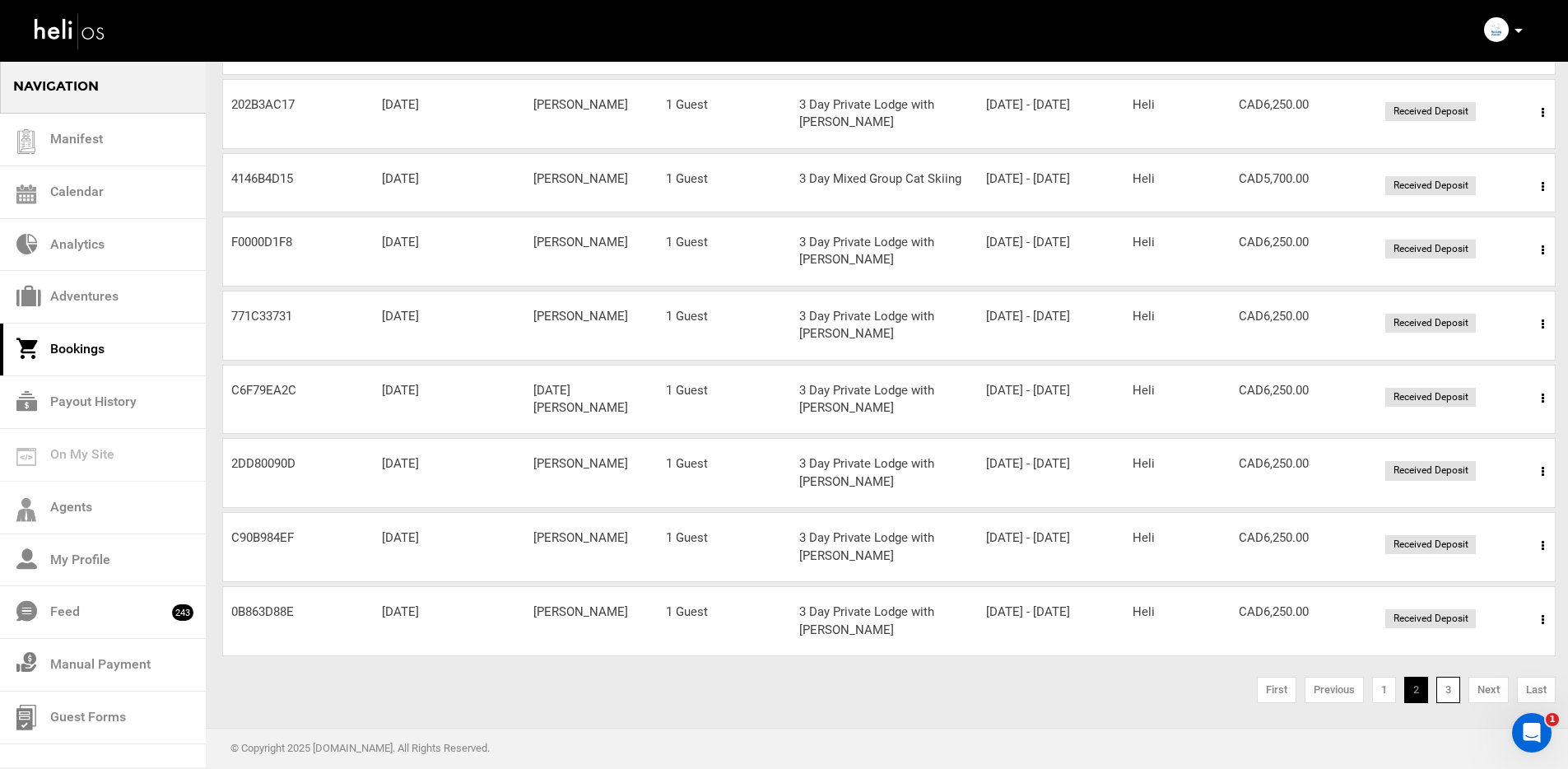
click at [1448, 690] on link "3" at bounding box center [1448, 690] width 24 height 26
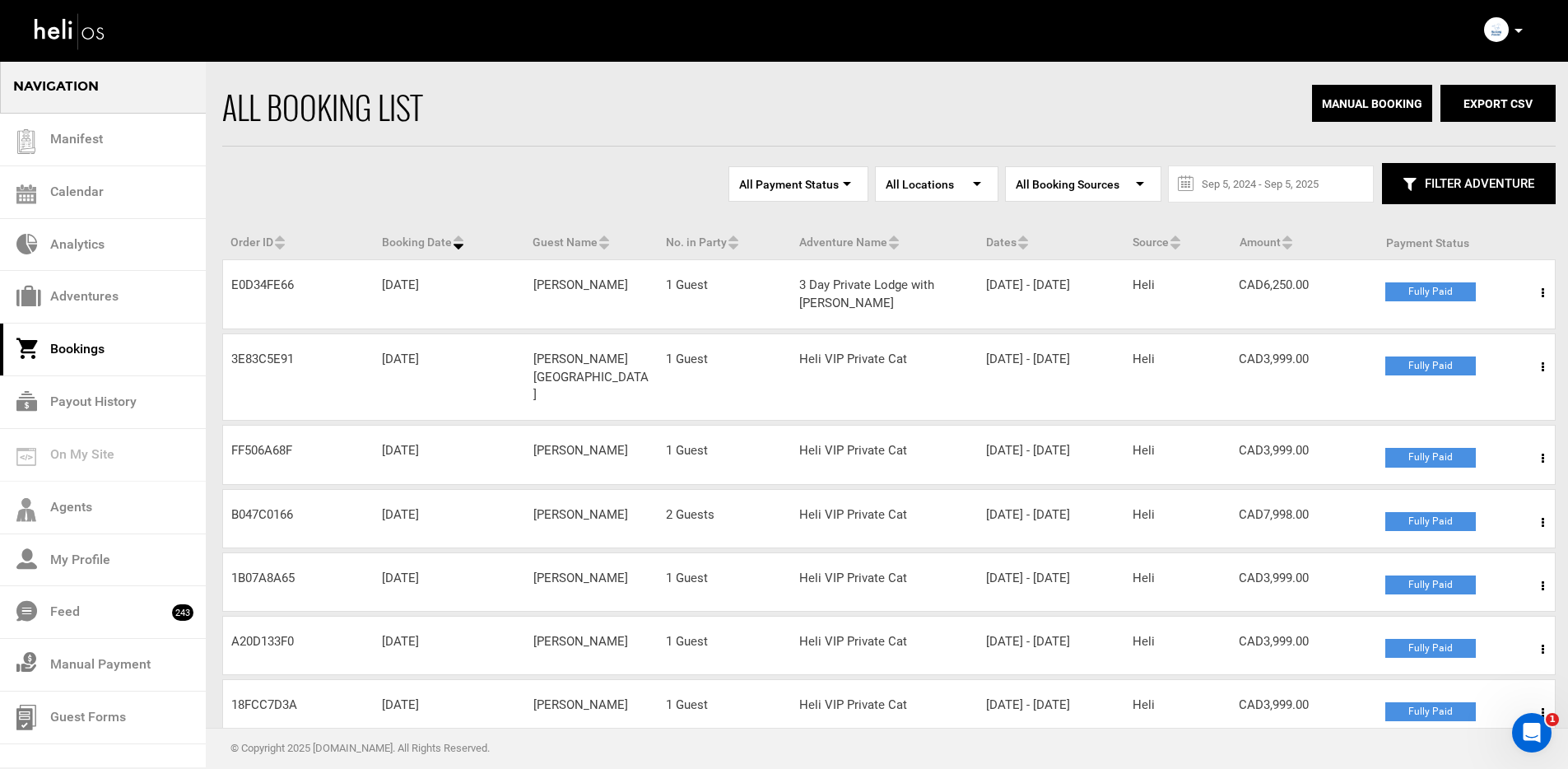
scroll to position [192, 0]
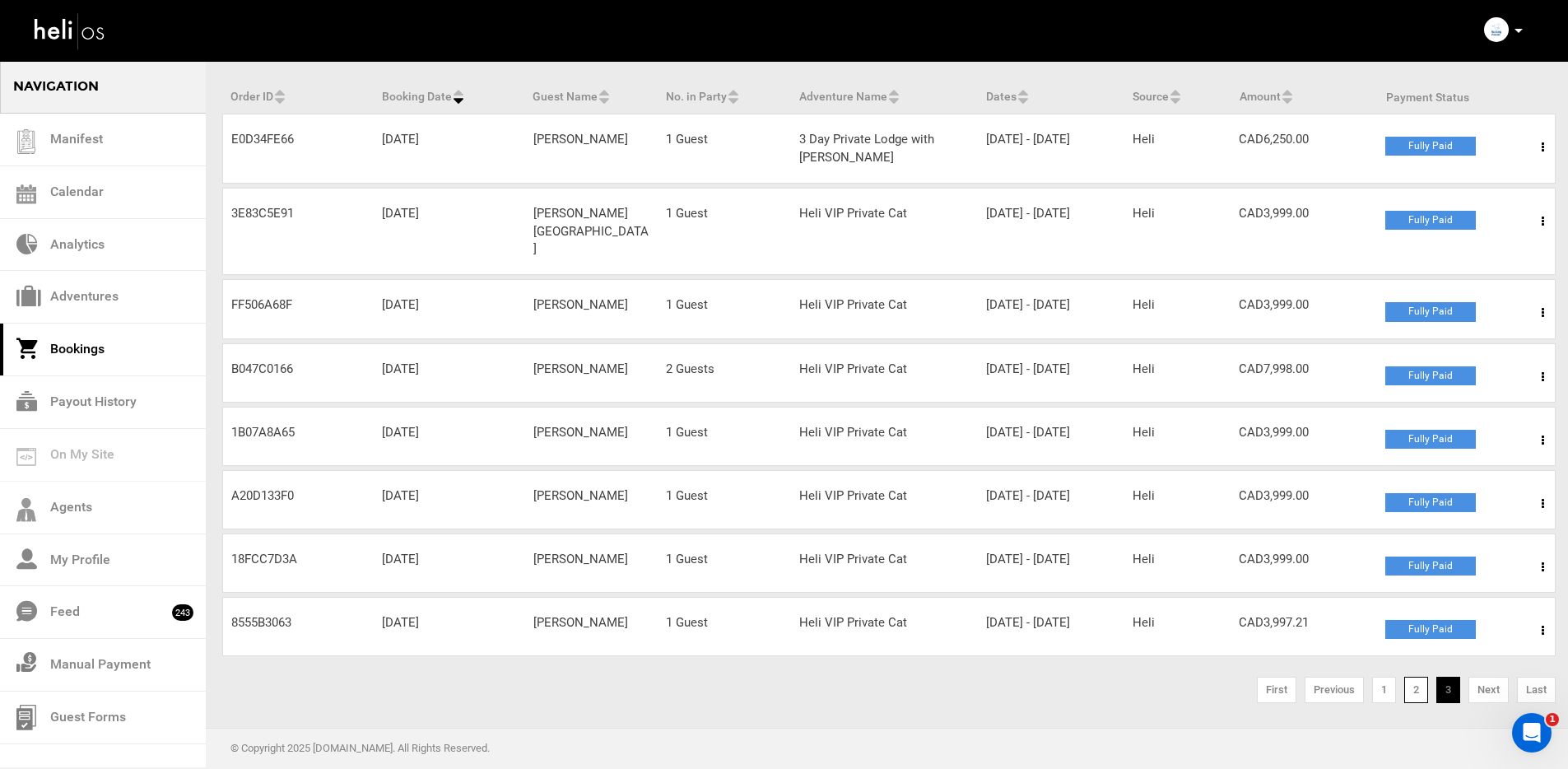
click at [1412, 689] on link "2" at bounding box center [1416, 690] width 24 height 26
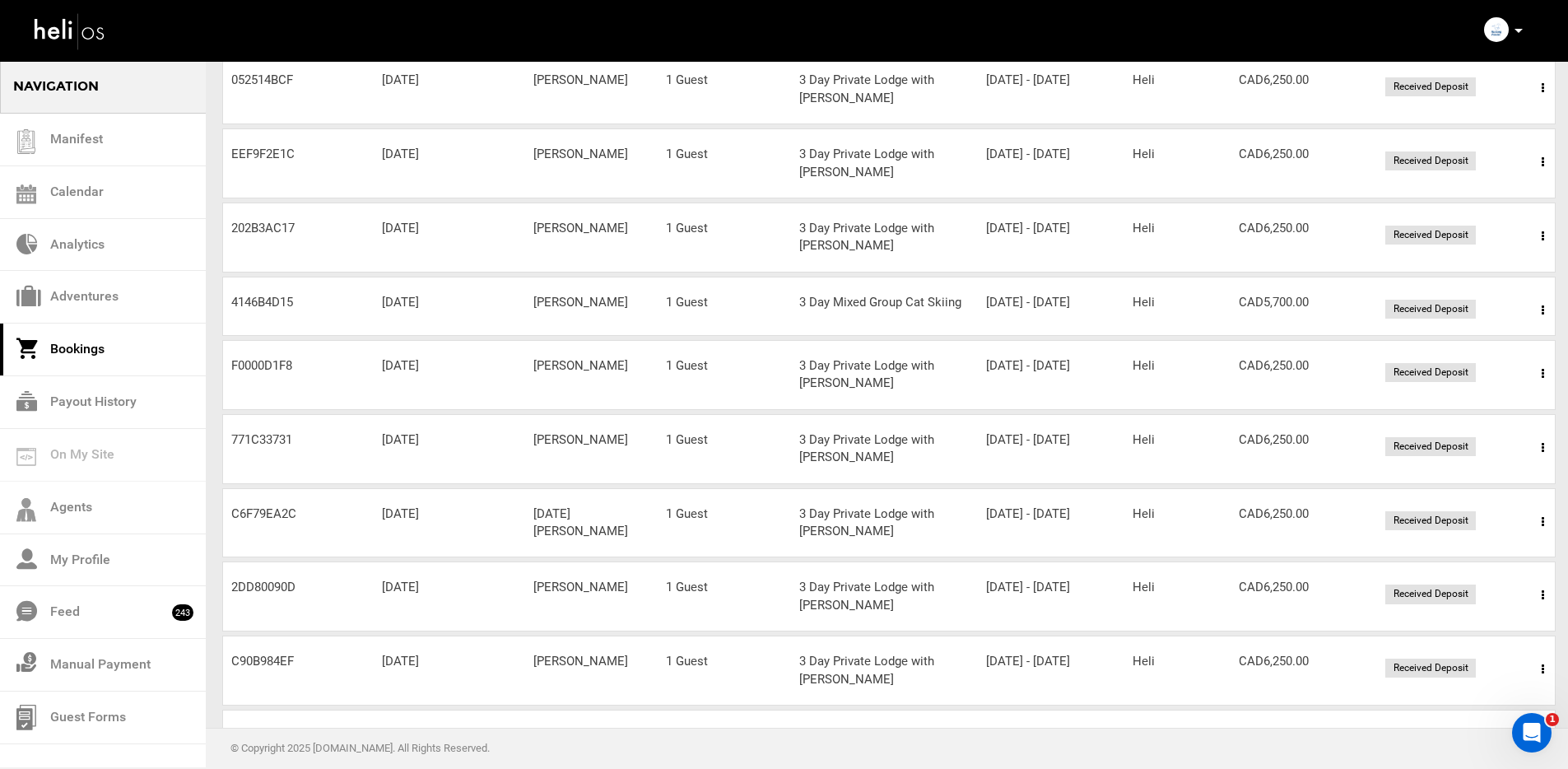
scroll to position [339, 0]
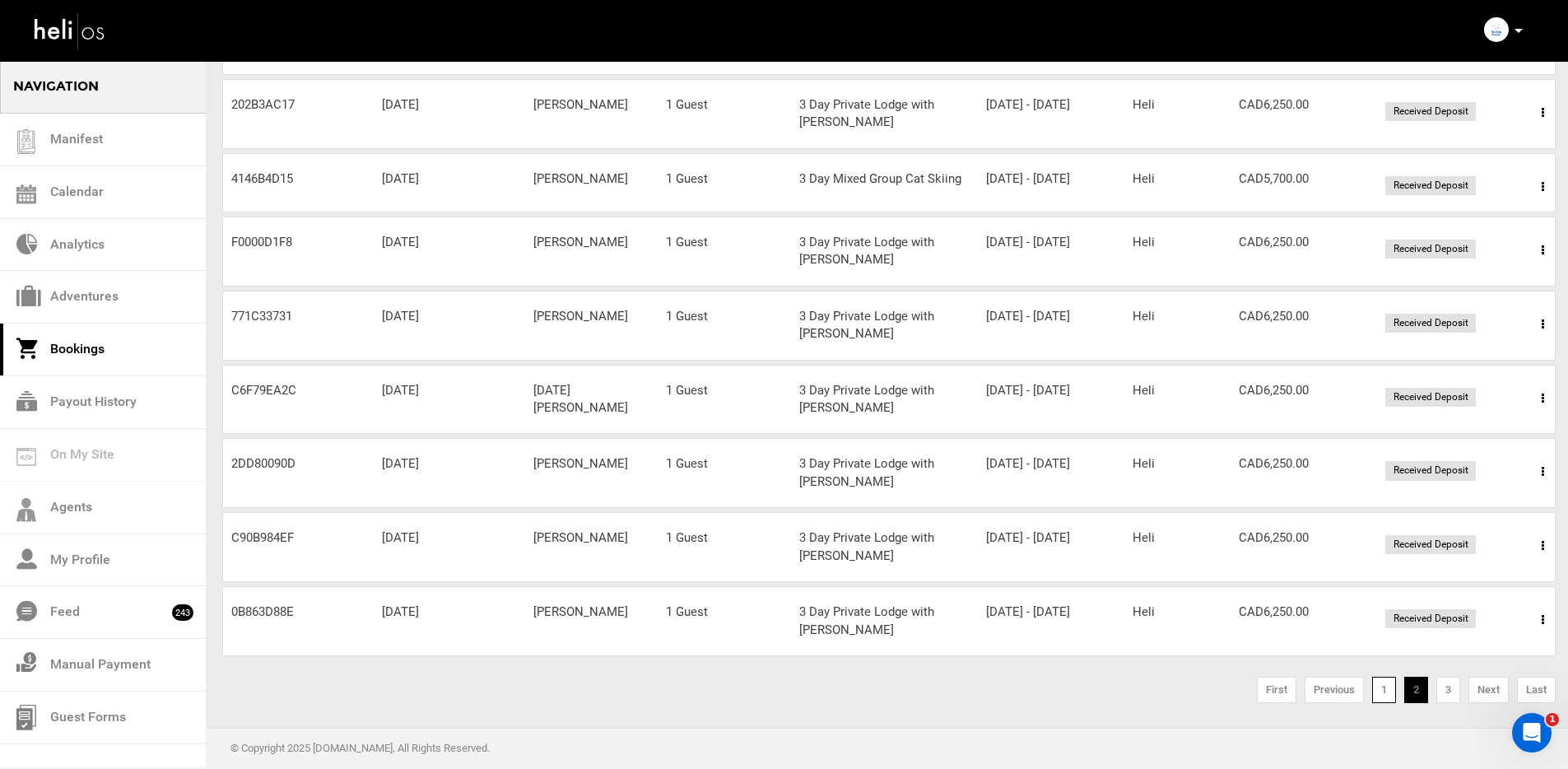
click at [1390, 691] on link "1" at bounding box center [1384, 690] width 24 height 26
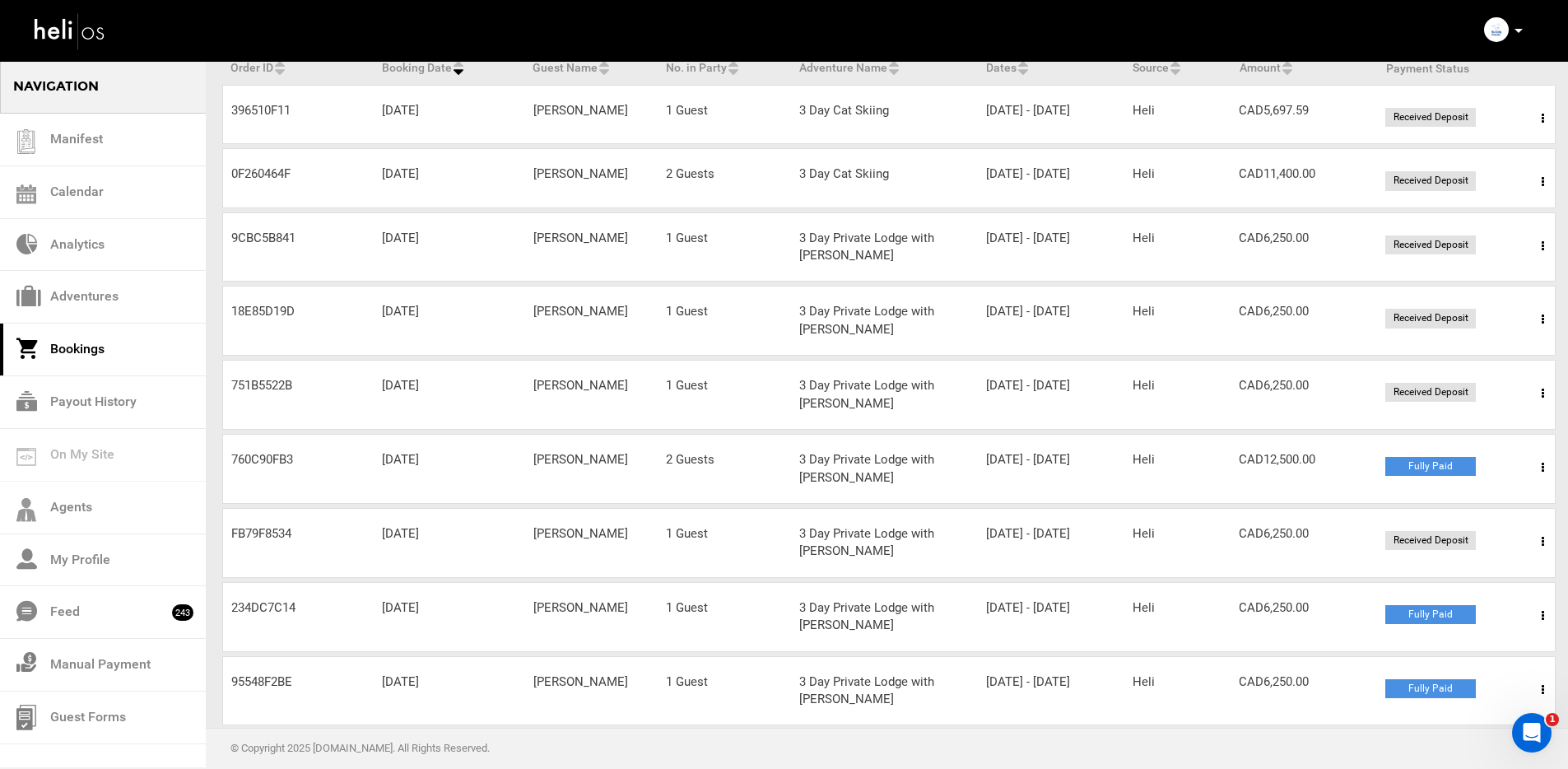
scroll to position [90, 0]
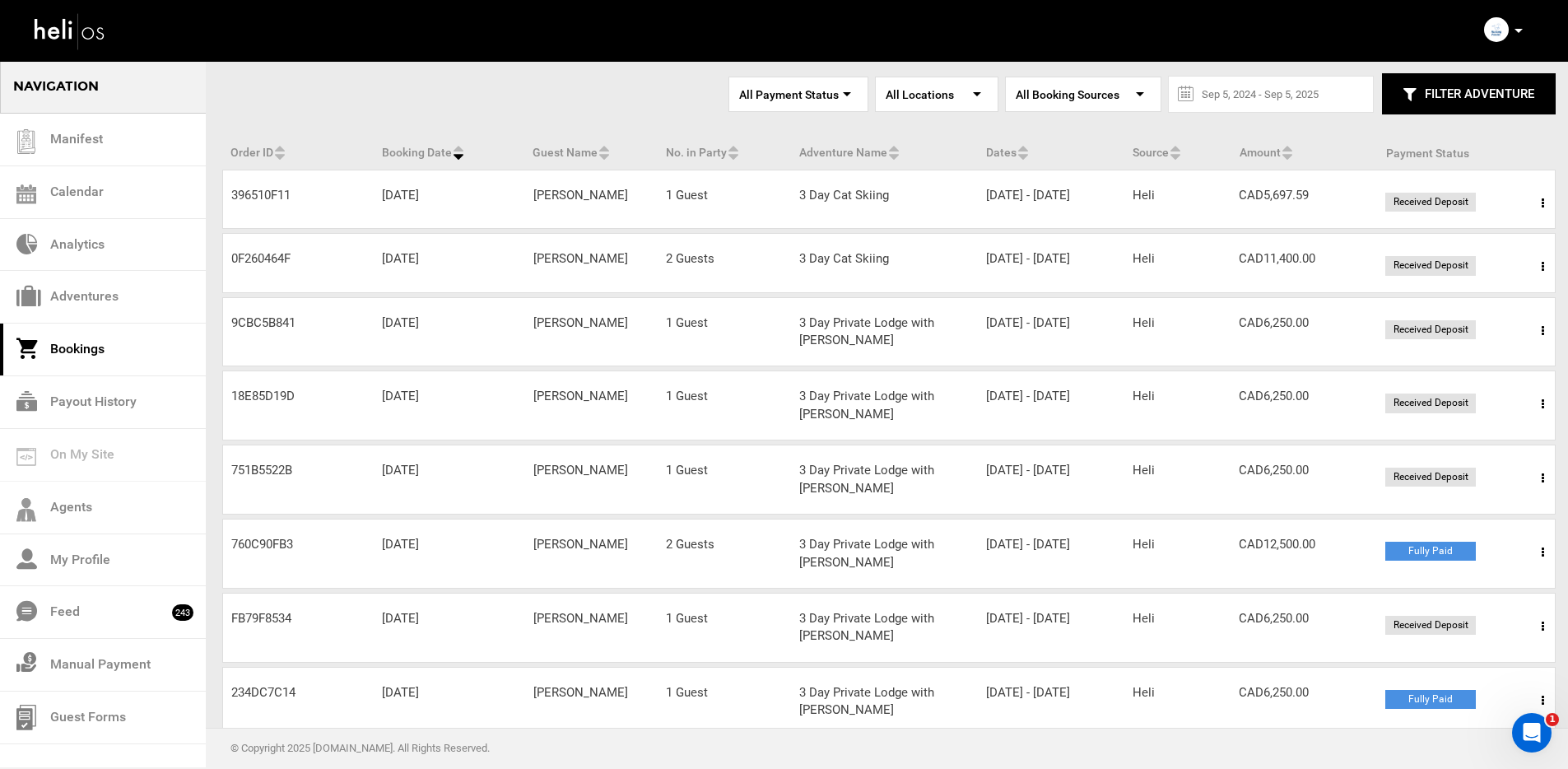
click at [842, 268] on div "Adventure Name 3 Day Cat Skiing" at bounding box center [884, 259] width 187 height 17
